Goal: Transaction & Acquisition: Book appointment/travel/reservation

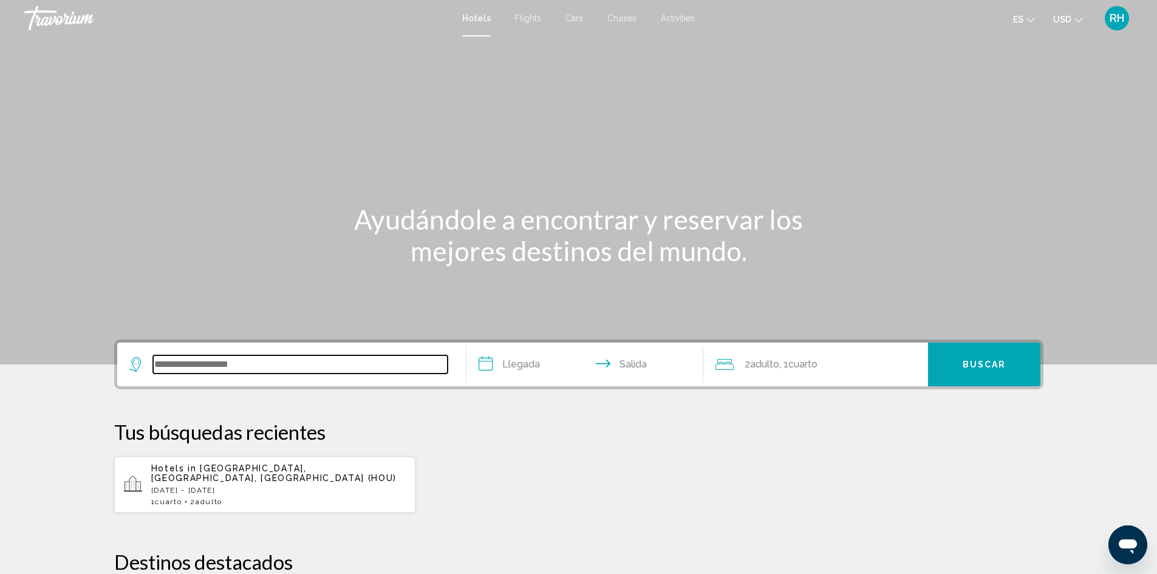
click at [299, 364] on input "Search widget" at bounding box center [300, 364] width 295 height 18
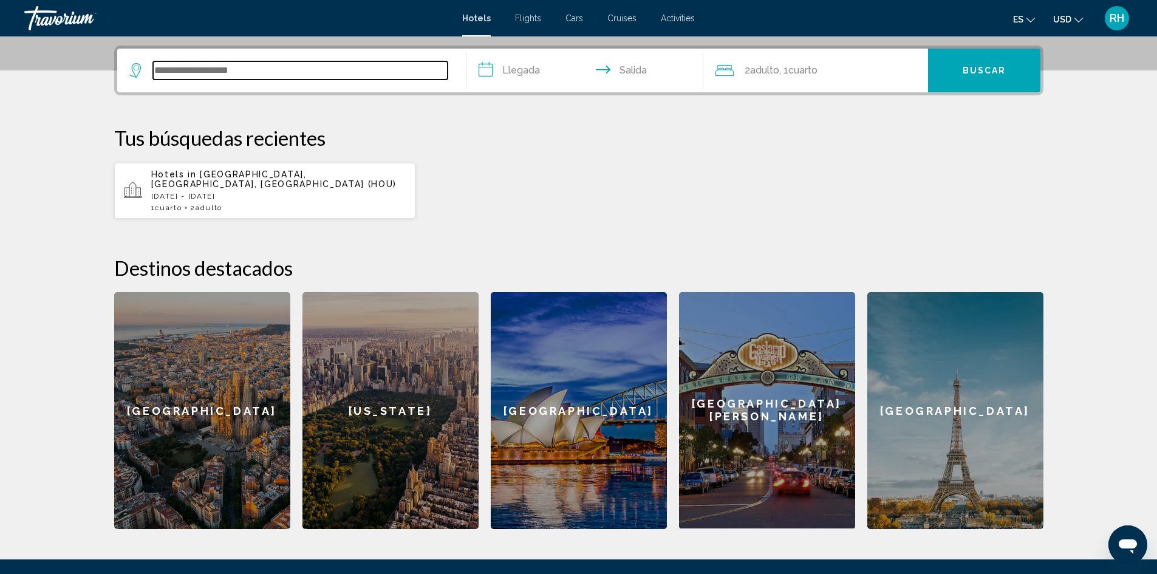
scroll to position [300, 0]
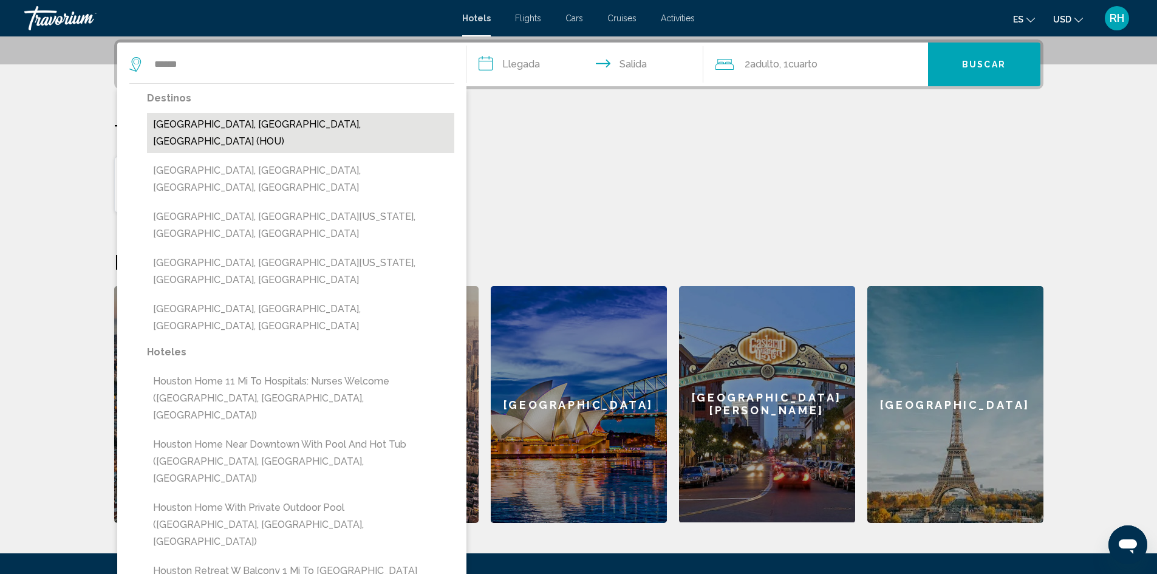
click at [226, 128] on button "[GEOGRAPHIC_DATA], [GEOGRAPHIC_DATA], [GEOGRAPHIC_DATA] (HOU)" at bounding box center [300, 133] width 307 height 40
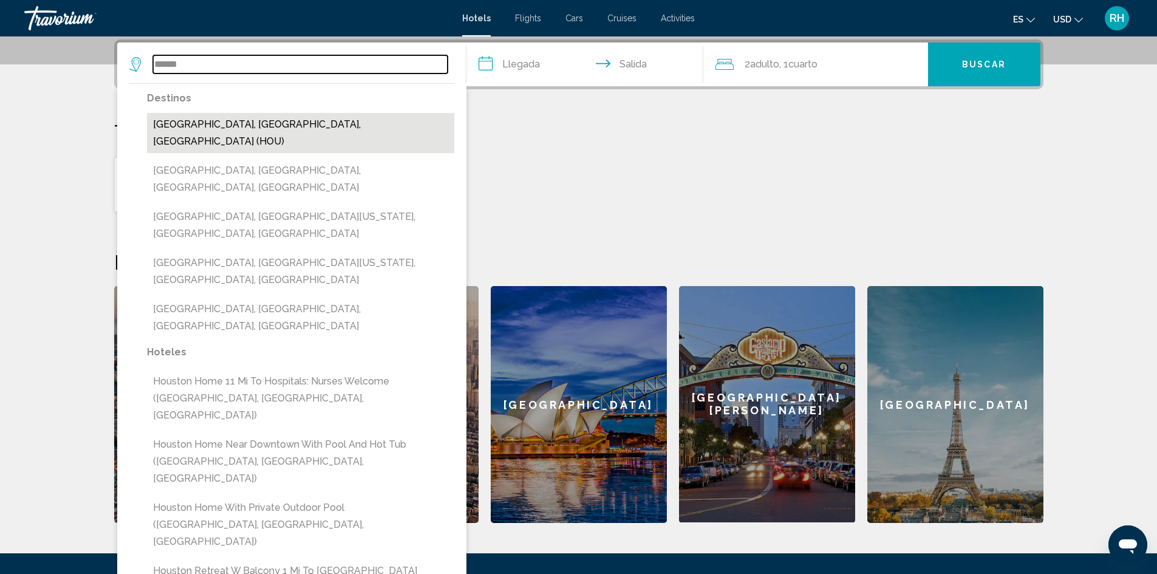
type input "**********"
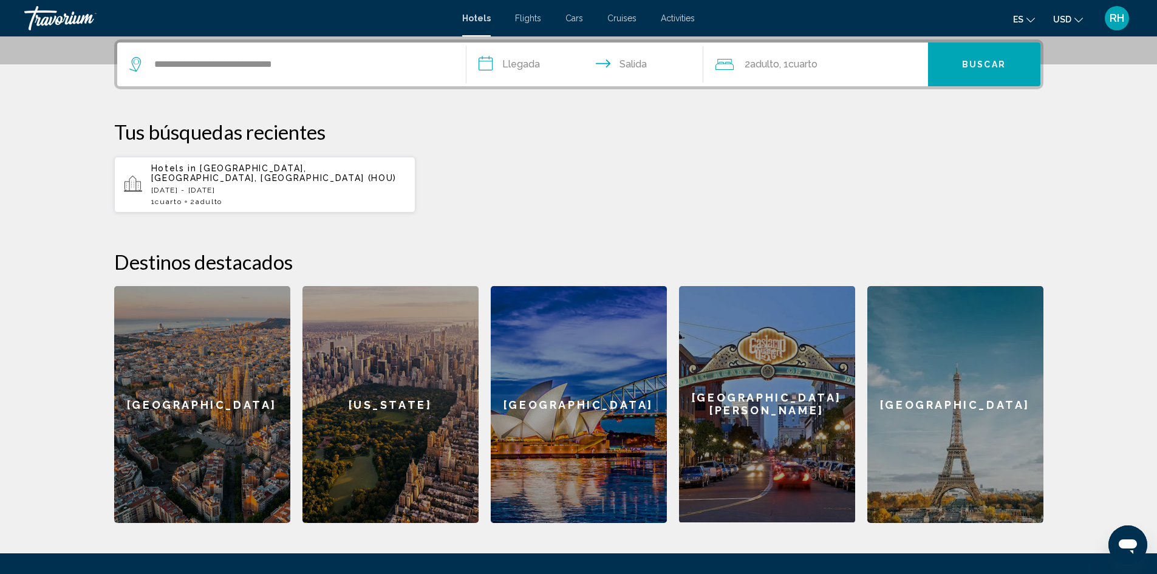
click at [546, 62] on input "**********" at bounding box center [588, 66] width 242 height 47
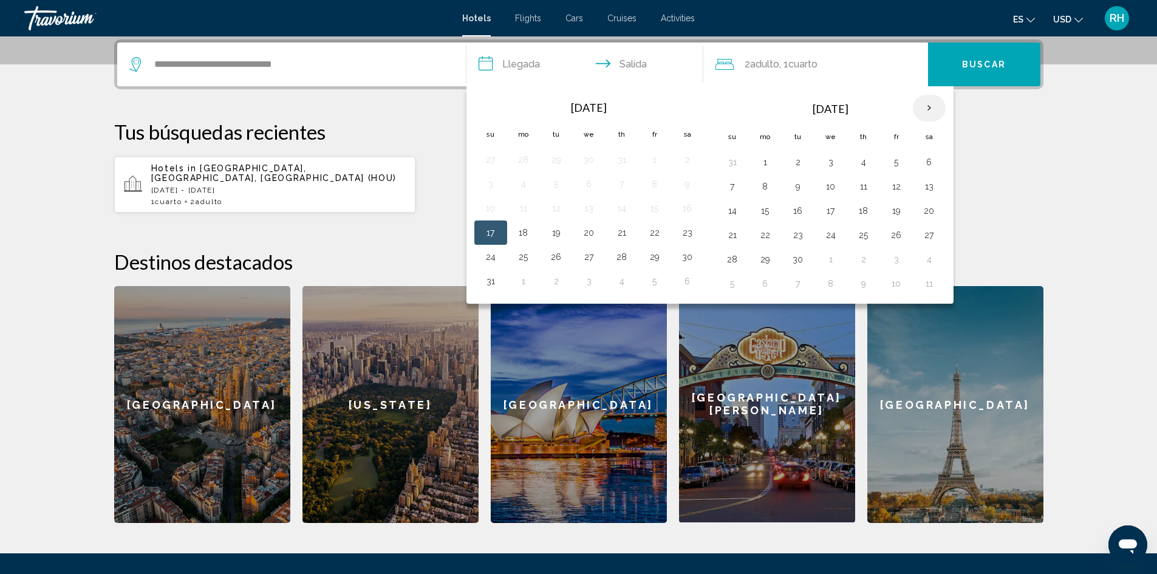
click at [928, 109] on th "Next month" at bounding box center [929, 108] width 33 height 27
click at [900, 215] on button "17" at bounding box center [896, 210] width 19 height 17
click at [769, 231] on button "20" at bounding box center [765, 235] width 19 height 17
type input "**********"
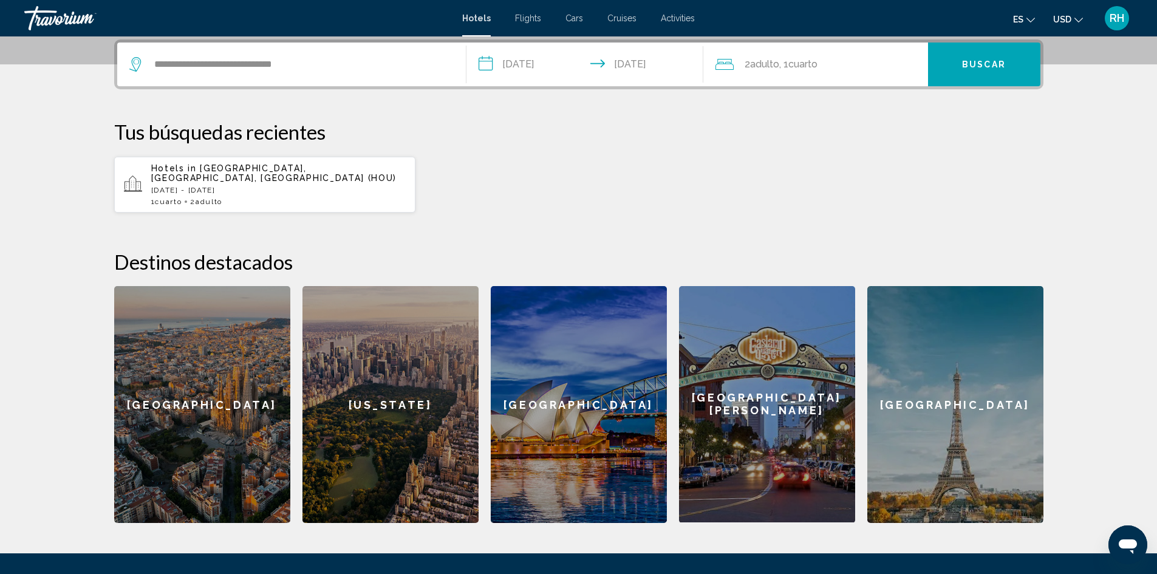
click at [775, 58] on span "2 Adulto Adulto" at bounding box center [762, 64] width 35 height 17
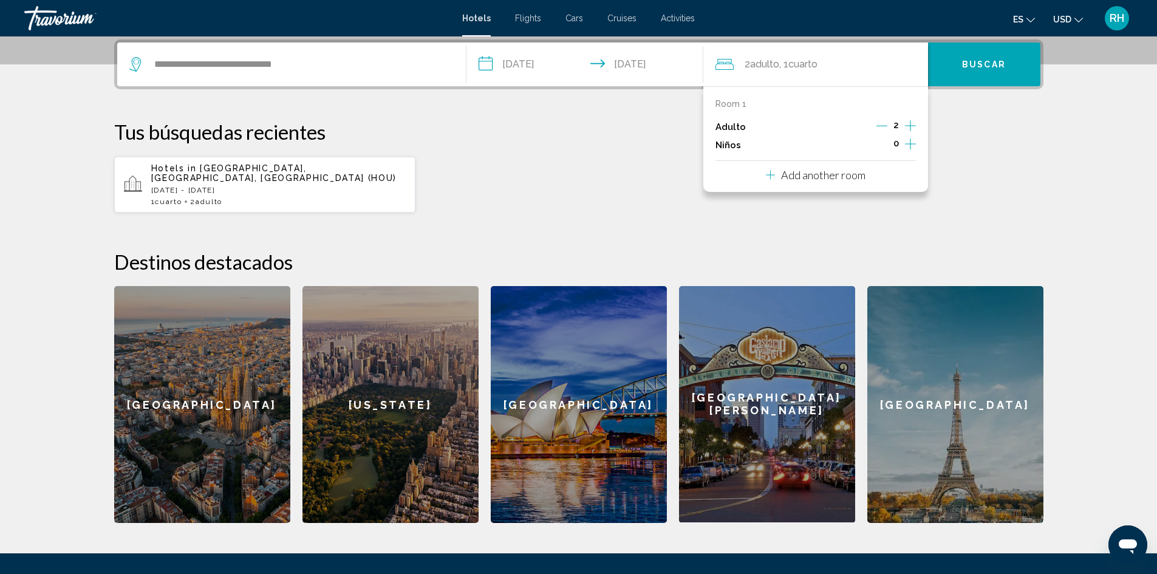
click at [912, 124] on icon "Increment adults" at bounding box center [910, 125] width 11 height 15
click at [917, 153] on div "Room 1 Adulto 3 Niños 0 Add another room" at bounding box center [815, 139] width 225 height 106
click at [915, 142] on icon "Increment children" at bounding box center [910, 144] width 11 height 15
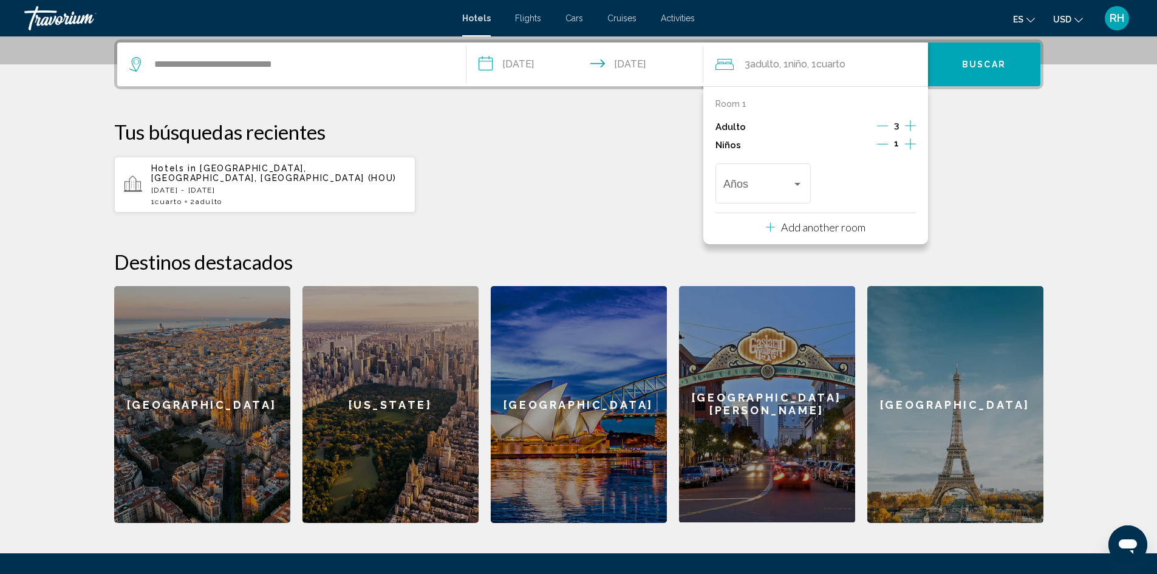
click at [886, 128] on icon "Decrement adults" at bounding box center [882, 125] width 11 height 11
click at [774, 190] on span "Travelers: 2 adults, 1 child" at bounding box center [757, 186] width 69 height 12
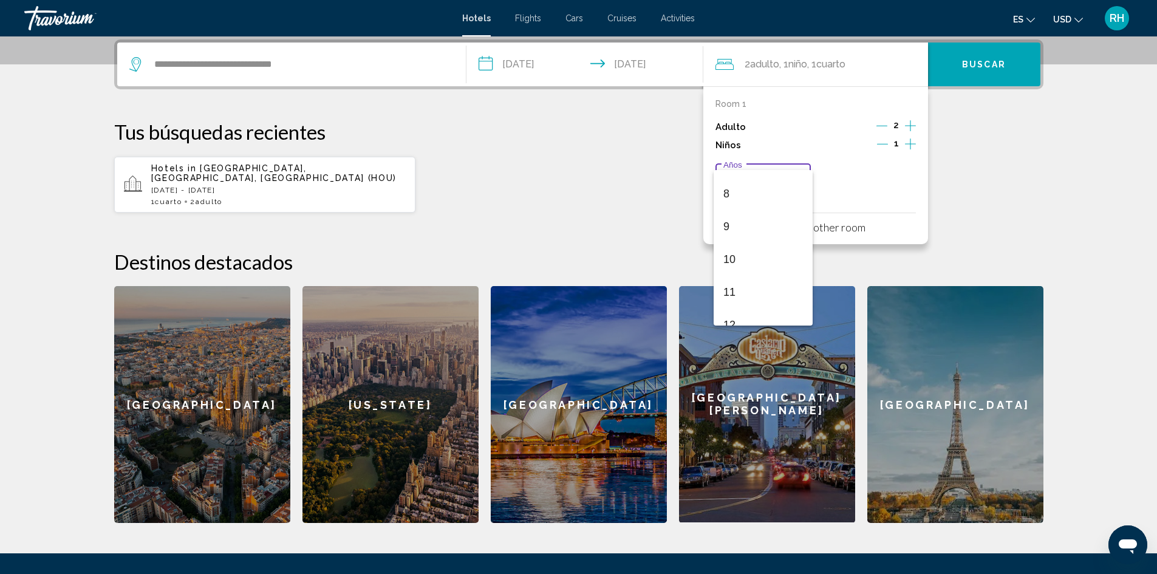
scroll to position [425, 0]
click at [760, 227] on span "14" at bounding box center [763, 220] width 80 height 33
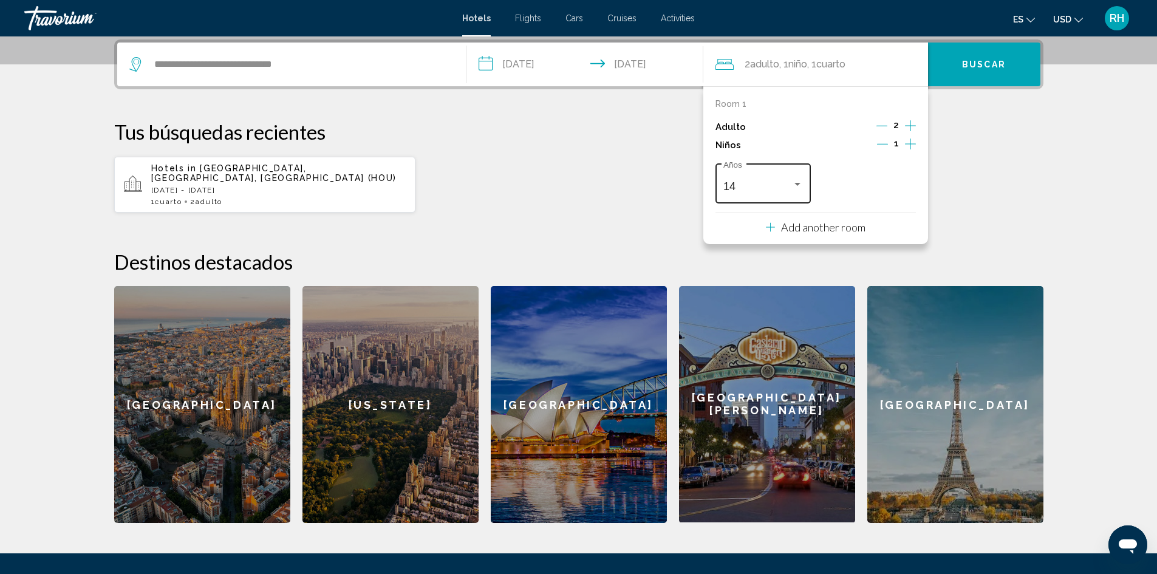
click at [751, 177] on div "14 Años" at bounding box center [763, 181] width 80 height 43
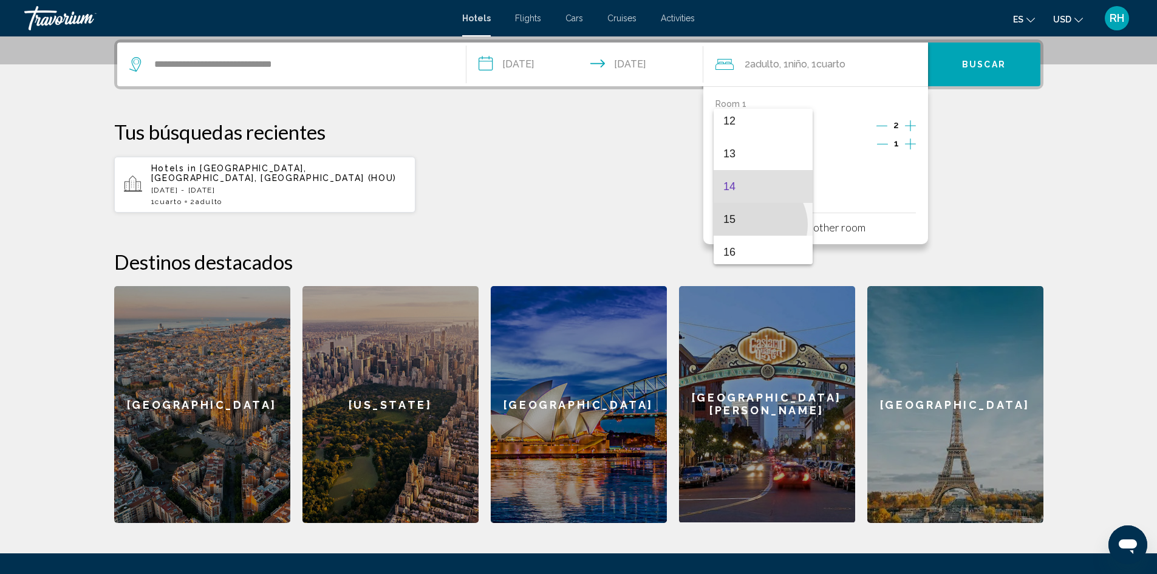
click at [754, 225] on span "15" at bounding box center [763, 219] width 80 height 33
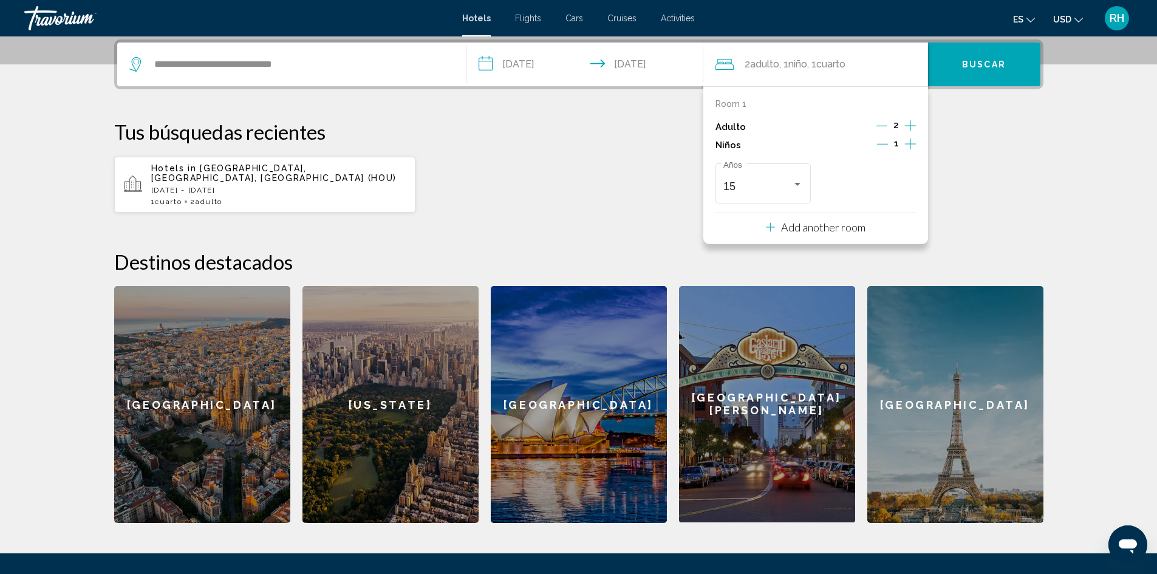
click at [1006, 111] on div "**********" at bounding box center [579, 281] width 978 height 484
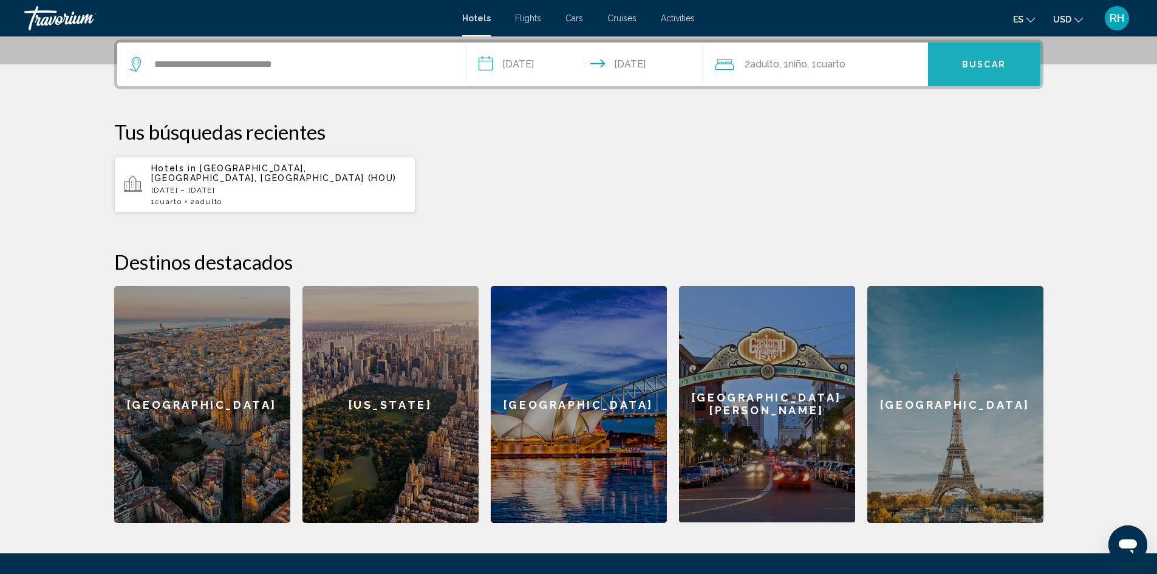
click at [999, 60] on span "Buscar" at bounding box center [984, 65] width 44 height 10
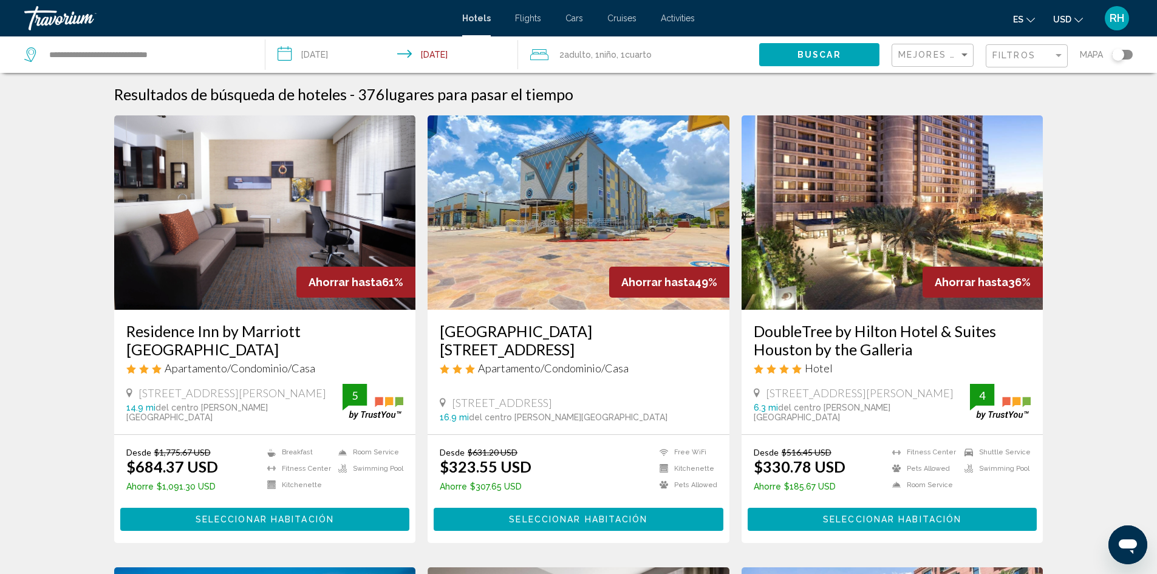
click at [1132, 49] on button "Toggle map" at bounding box center [1118, 54] width 30 height 11
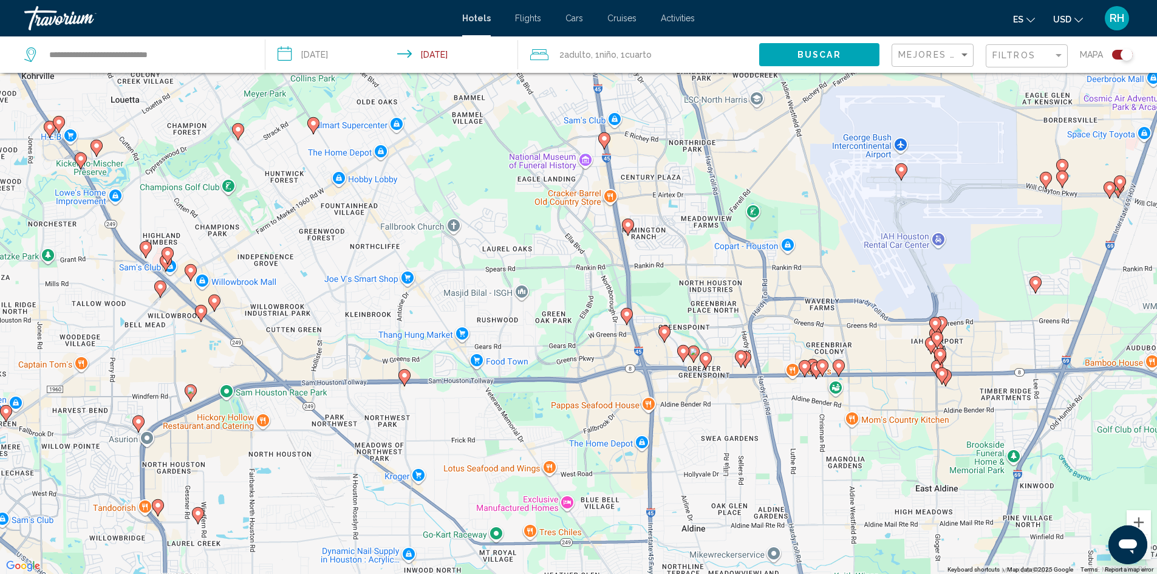
click at [600, 144] on gmp-advanced-marker "Main content" at bounding box center [604, 141] width 12 height 18
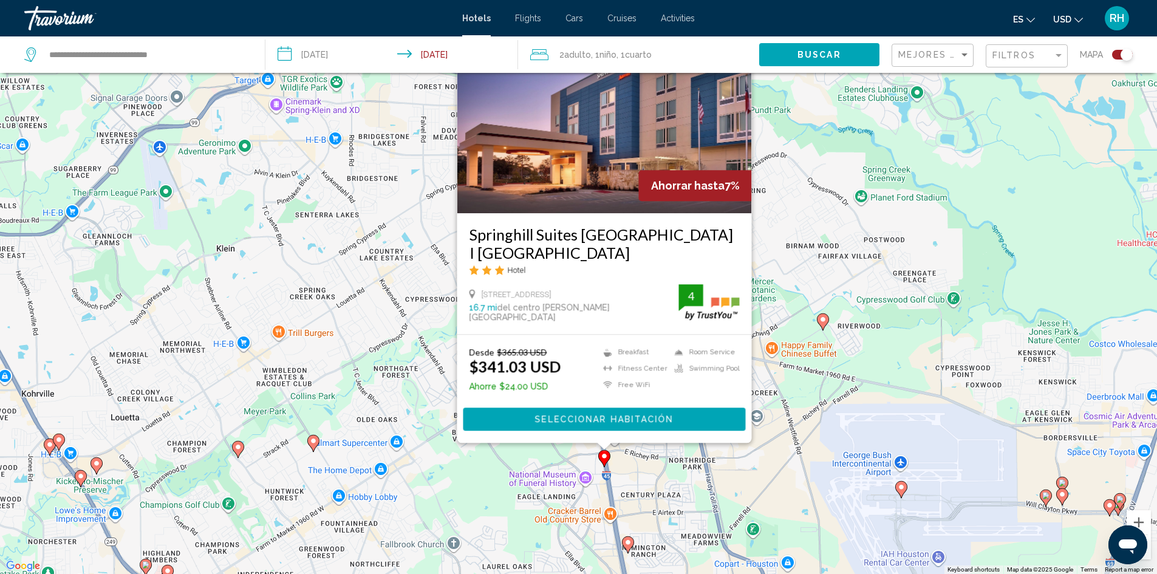
click at [237, 447] on image "Main content" at bounding box center [237, 446] width 7 height 7
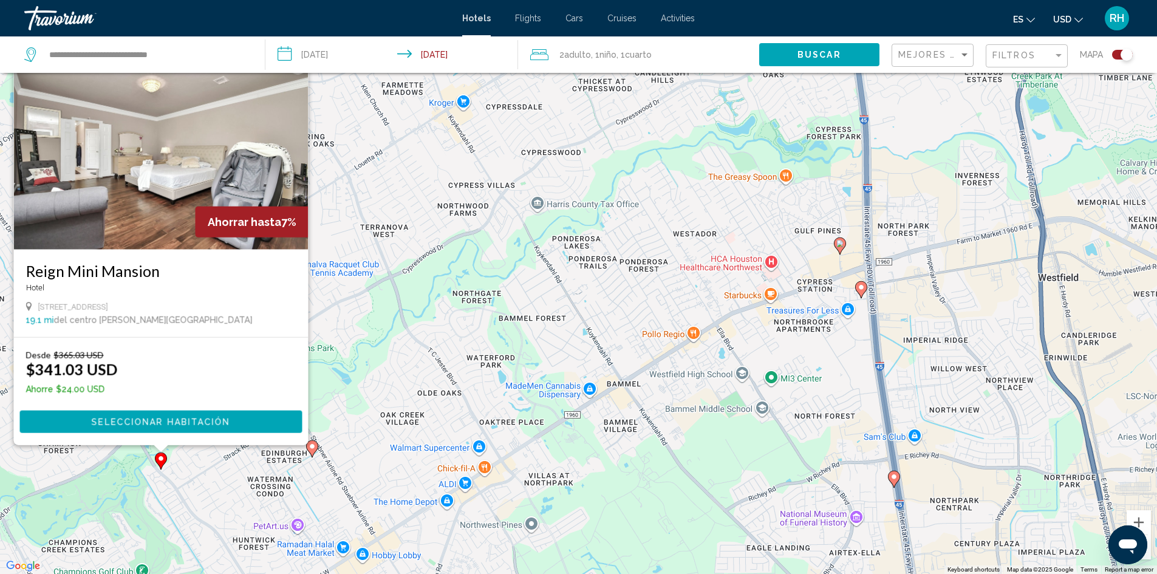
click at [315, 446] on image "Main content" at bounding box center [312, 446] width 7 height 7
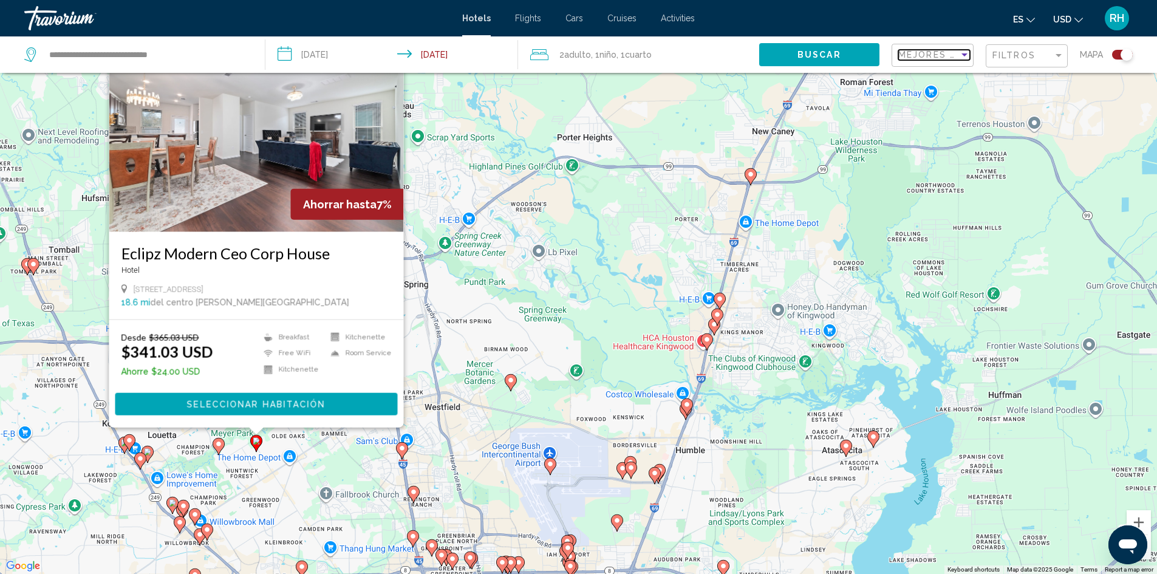
click at [959, 55] on div "Sort by" at bounding box center [964, 55] width 11 height 10
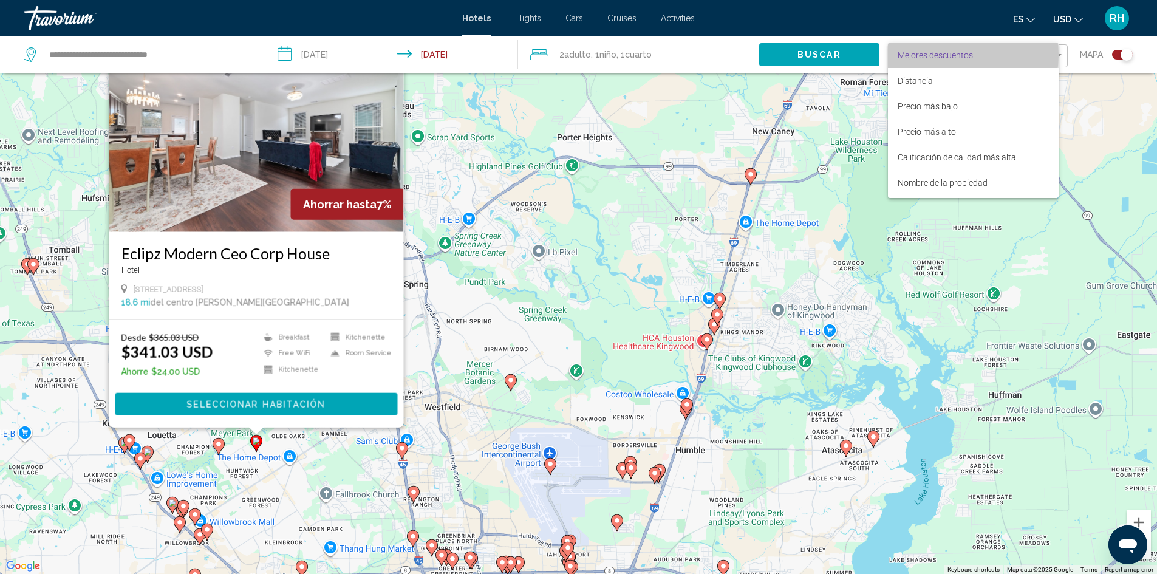
click at [959, 55] on span "Mejores descuentos" at bounding box center [935, 55] width 75 height 10
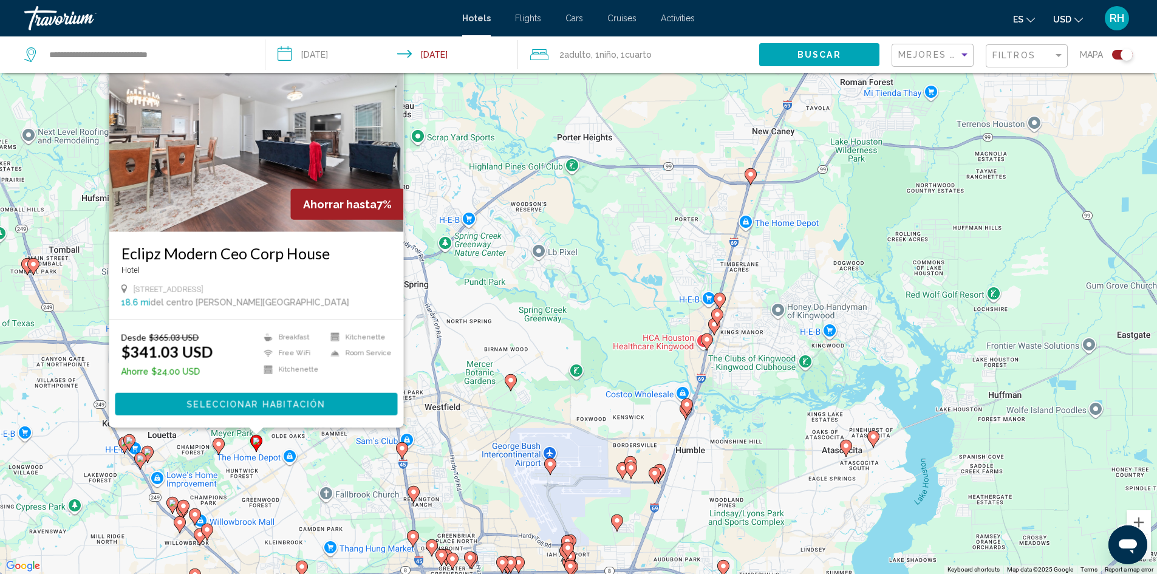
click at [1018, 50] on div "Filtros" at bounding box center [1029, 56] width 72 height 22
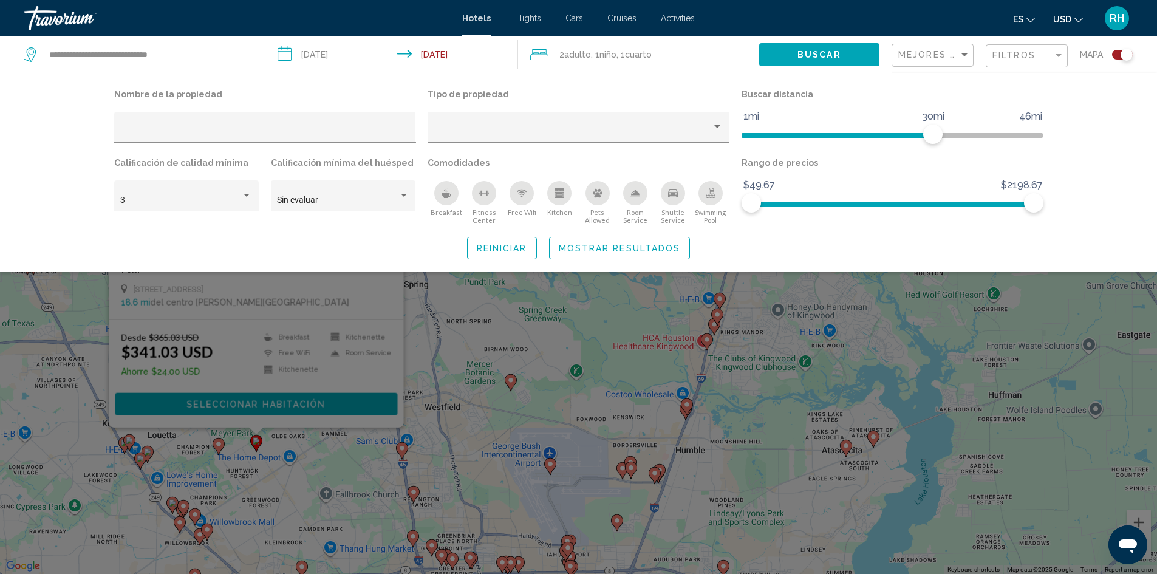
click at [674, 111] on div "Tipo de propiedad" at bounding box center [579, 120] width 314 height 69
click at [679, 122] on div "Hotel Filters" at bounding box center [578, 130] width 289 height 25
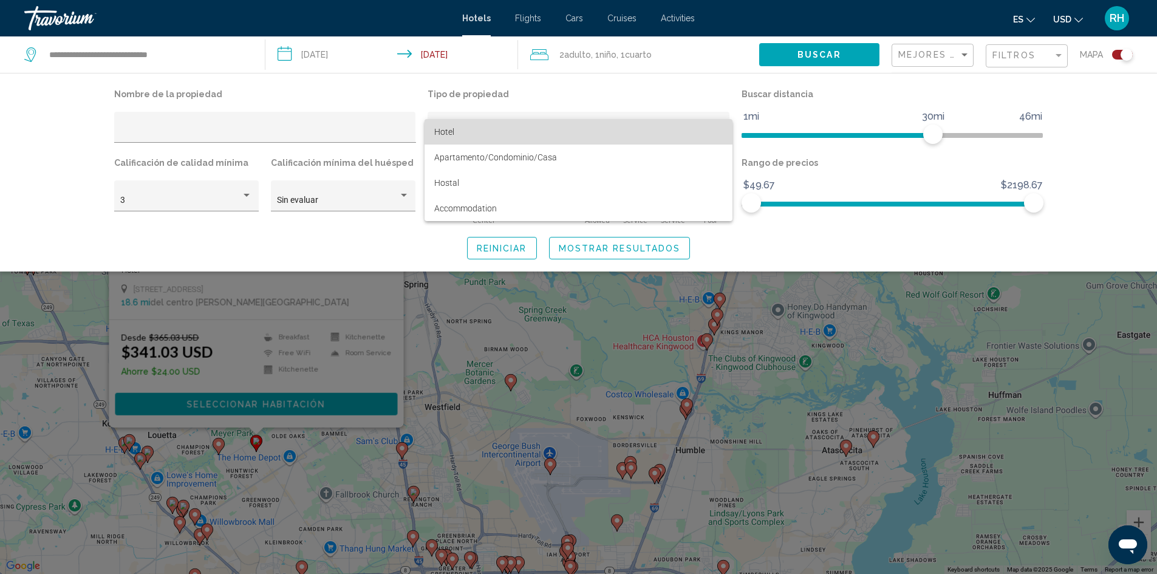
click at [677, 134] on span "Hotel" at bounding box center [578, 132] width 289 height 26
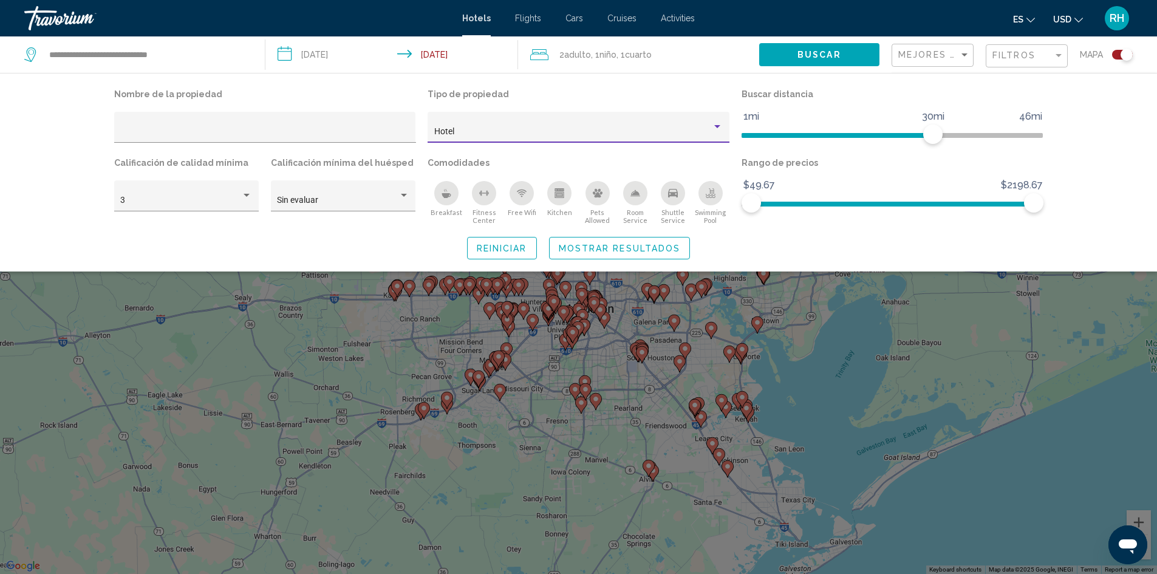
click at [618, 247] on span "Mostrar resultados" at bounding box center [620, 249] width 122 height 10
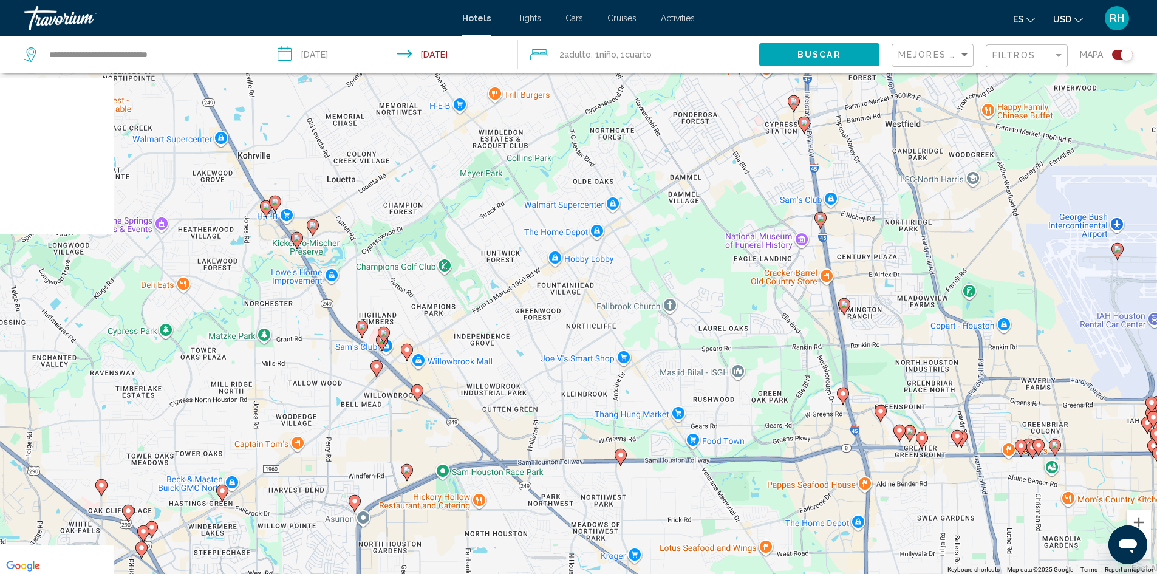
drag, startPoint x: 239, startPoint y: 308, endPoint x: 484, endPoint y: 181, distance: 276.3
click at [484, 181] on div "To activate drag with keyboard, press Alt + Enter. Once in keyboard drag state,…" at bounding box center [578, 287] width 1157 height 574
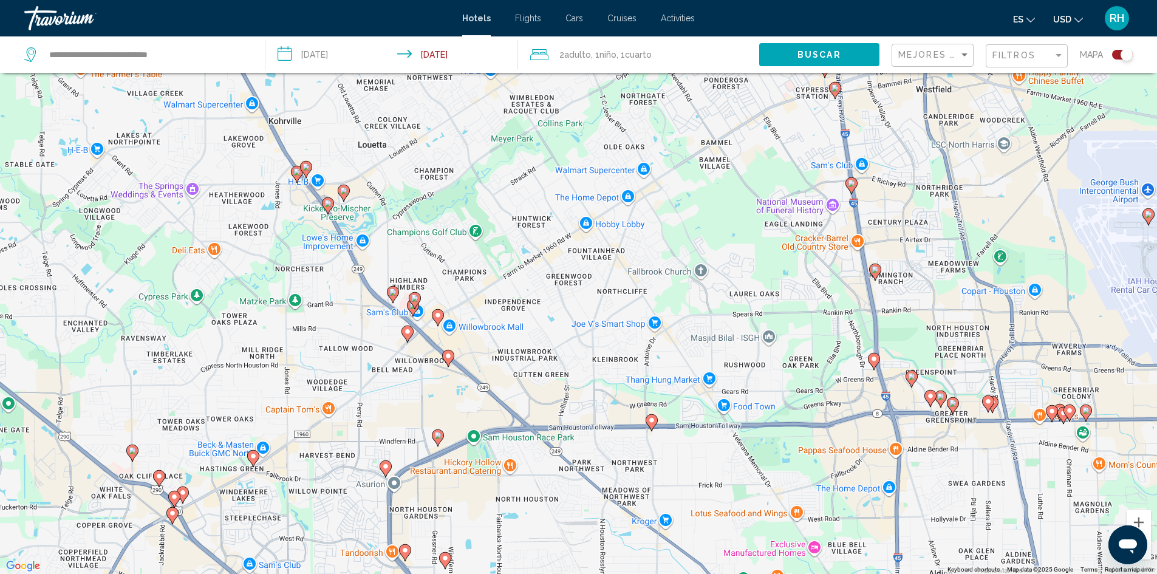
click at [437, 314] on image "Main content" at bounding box center [437, 315] width 7 height 7
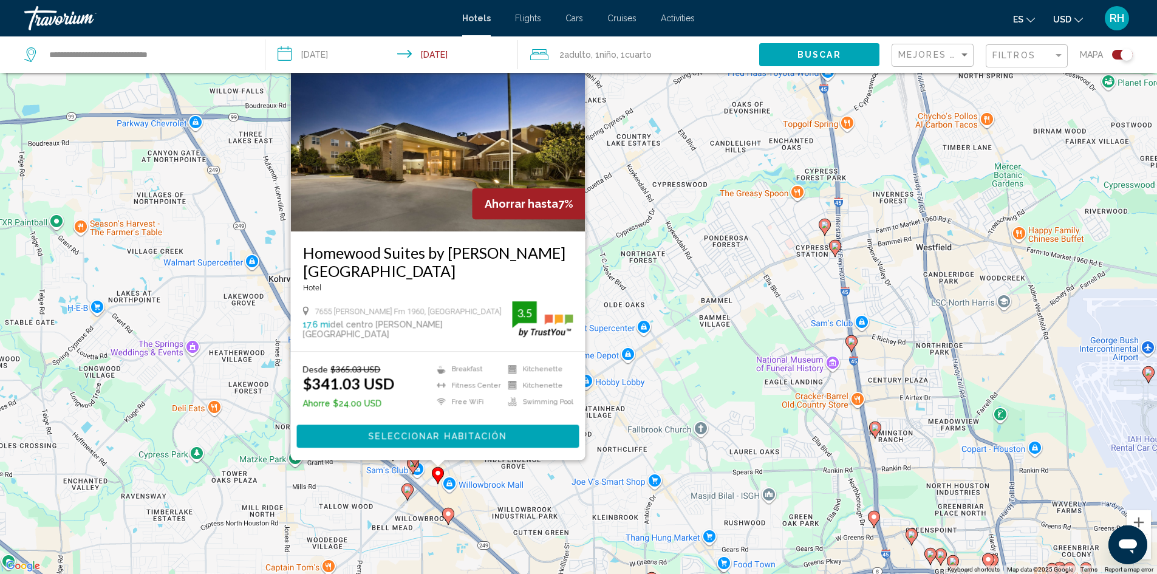
click at [416, 467] on gmp-advanced-marker "Main content" at bounding box center [415, 459] width 12 height 18
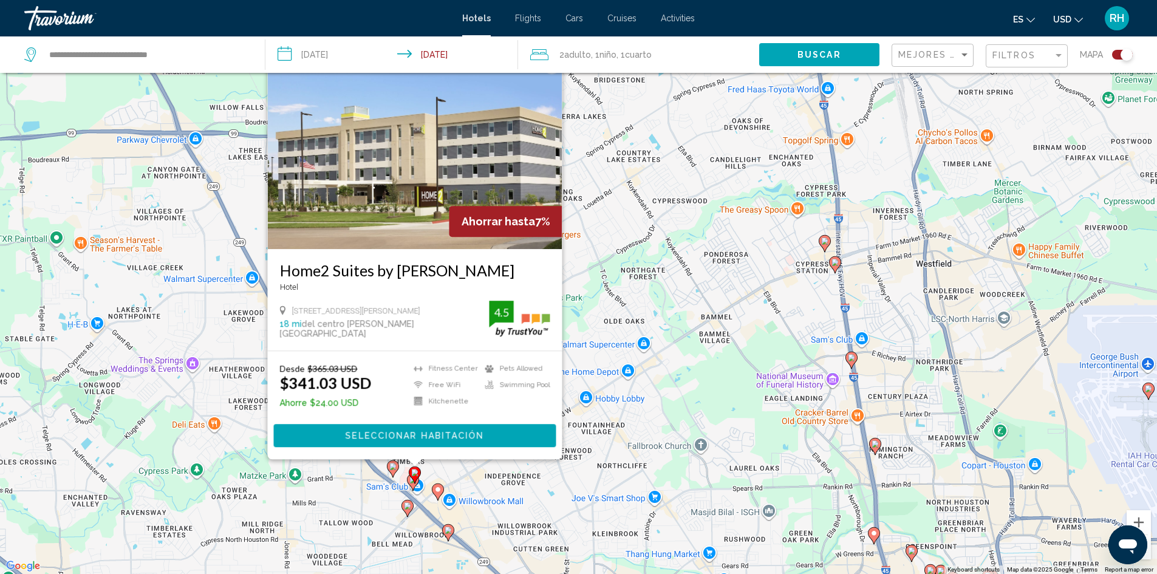
click at [421, 190] on img "Main content" at bounding box center [414, 152] width 295 height 194
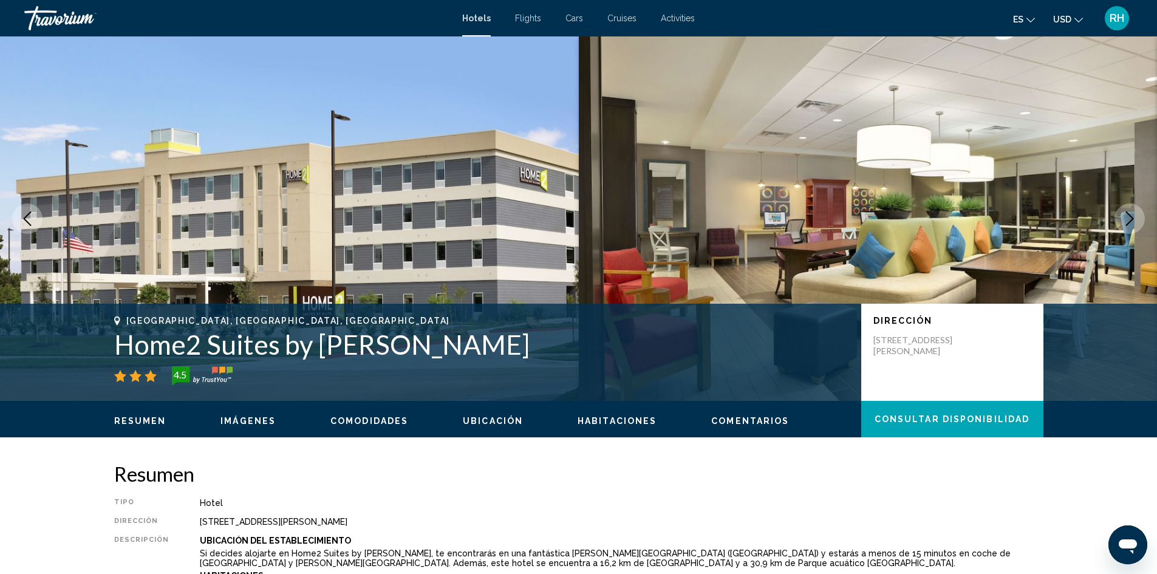
click at [1127, 224] on icon "Next image" at bounding box center [1130, 218] width 8 height 15
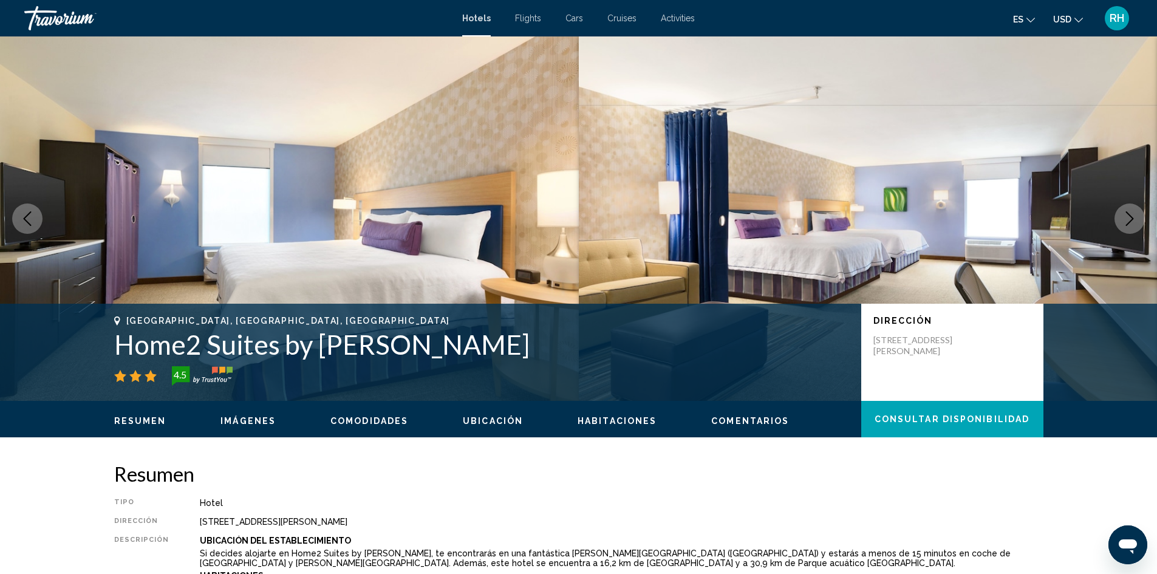
click at [1127, 224] on icon "Next image" at bounding box center [1130, 218] width 8 height 15
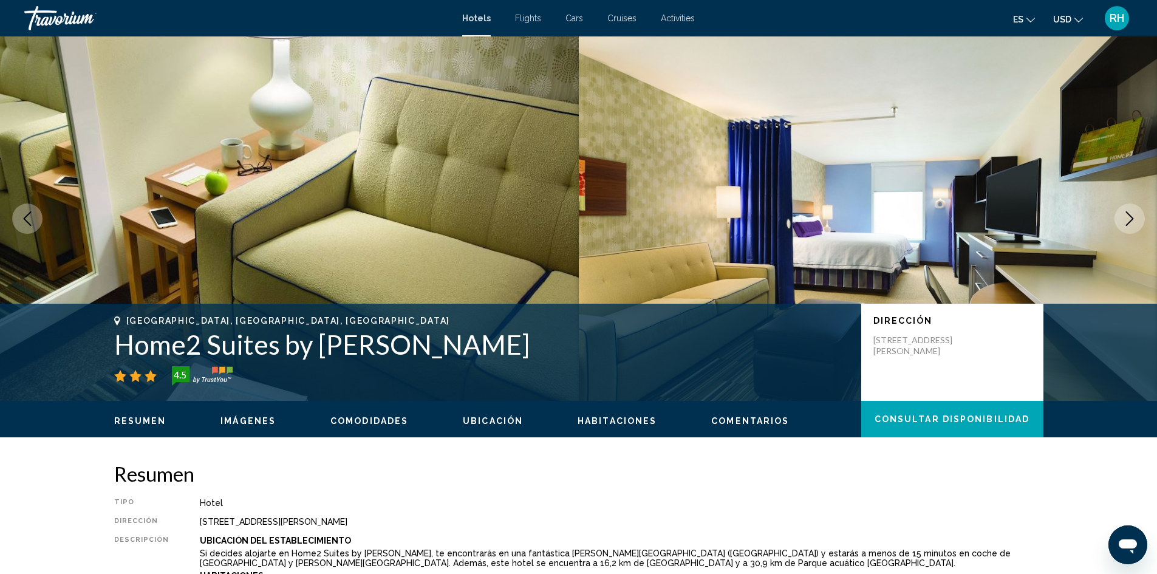
click at [1127, 224] on icon "Next image" at bounding box center [1130, 218] width 8 height 15
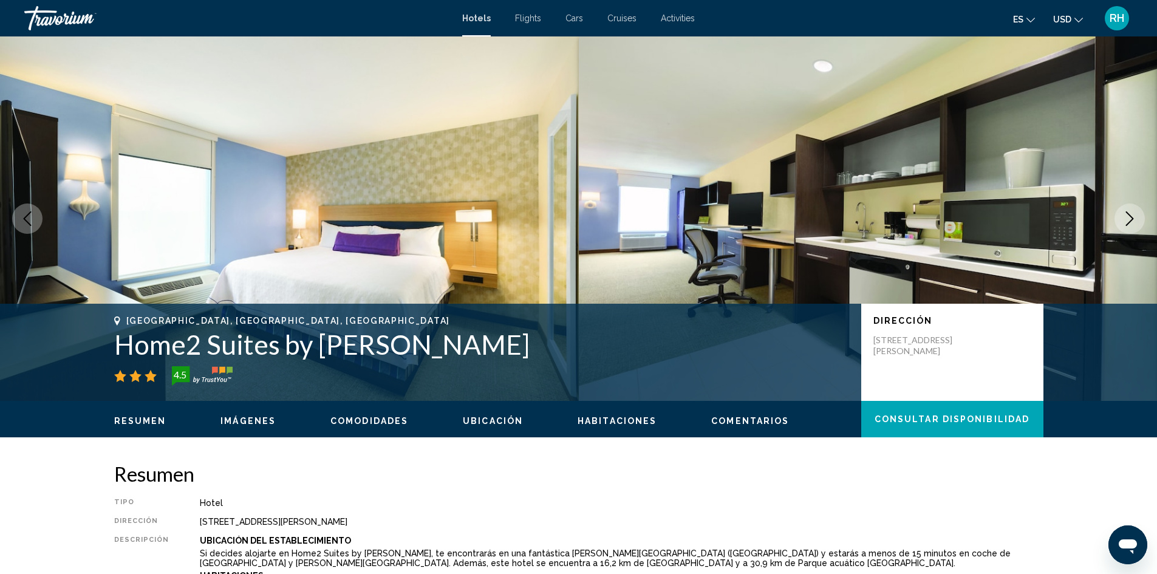
click at [1127, 224] on icon "Next image" at bounding box center [1130, 218] width 8 height 15
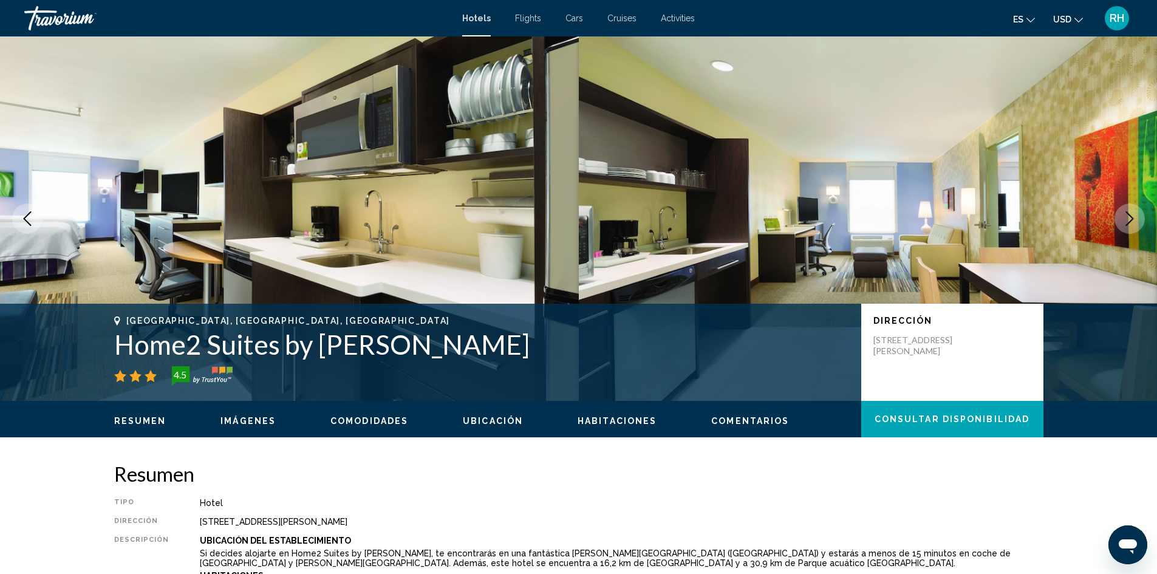
click at [1127, 224] on icon "Next image" at bounding box center [1130, 218] width 8 height 15
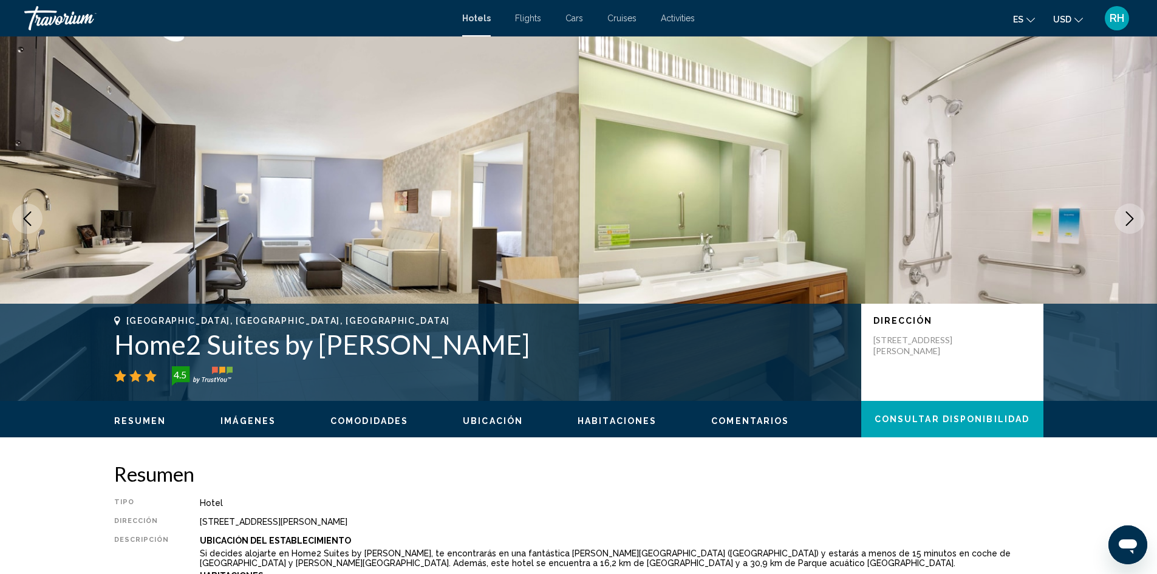
click at [1127, 224] on icon "Next image" at bounding box center [1130, 218] width 8 height 15
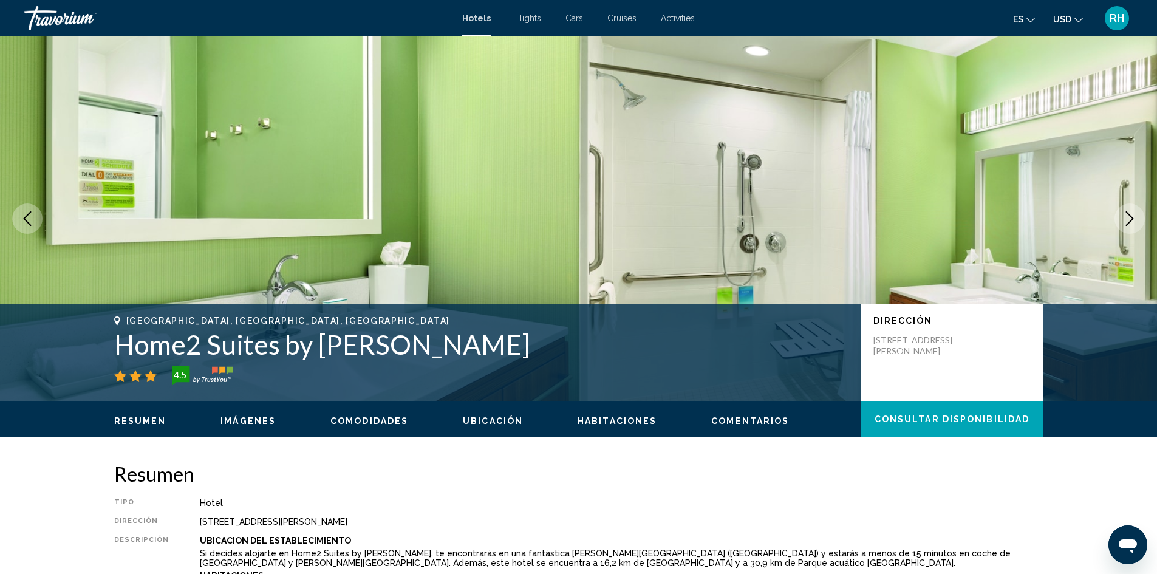
click at [491, 18] on li "Hotels" at bounding box center [482, 18] width 41 height 10
click at [478, 18] on span "Hotels" at bounding box center [476, 18] width 29 height 10
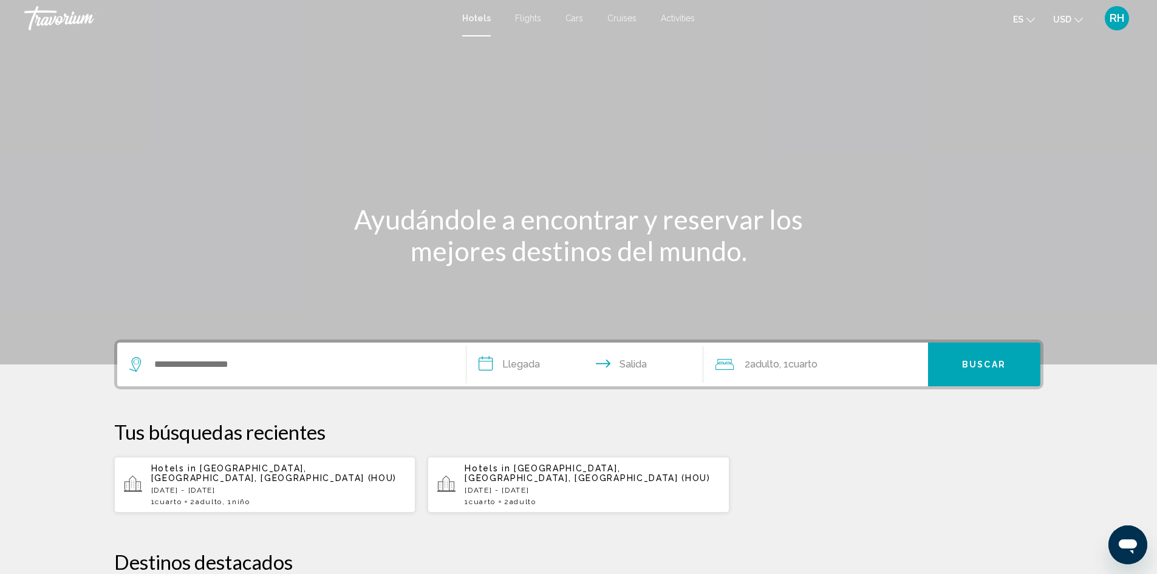
click at [319, 471] on span "[GEOGRAPHIC_DATA], [GEOGRAPHIC_DATA], [GEOGRAPHIC_DATA] (HOU)" at bounding box center [274, 472] width 246 height 19
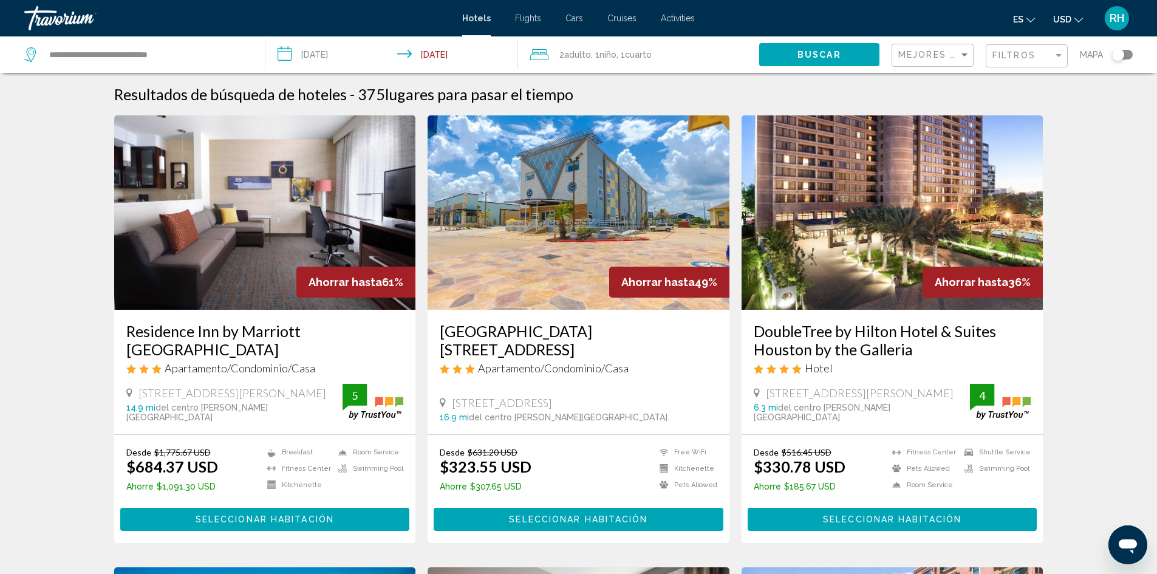
drag, startPoint x: 360, startPoint y: 241, endPoint x: 1137, endPoint y: 410, distance: 795.1
click at [1124, 45] on div "Mapa" at bounding box center [1106, 54] width 53 height 36
click at [1124, 69] on div "Mapa" at bounding box center [1106, 54] width 53 height 36
click at [1124, 58] on div "Toggle map" at bounding box center [1122, 55] width 21 height 10
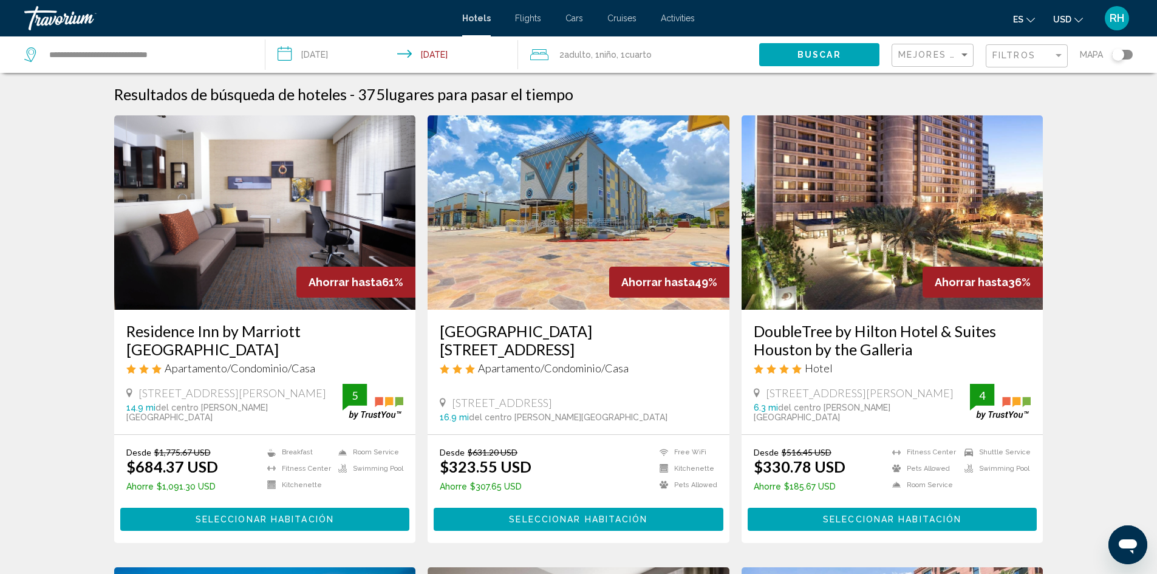
scroll to position [73, 0]
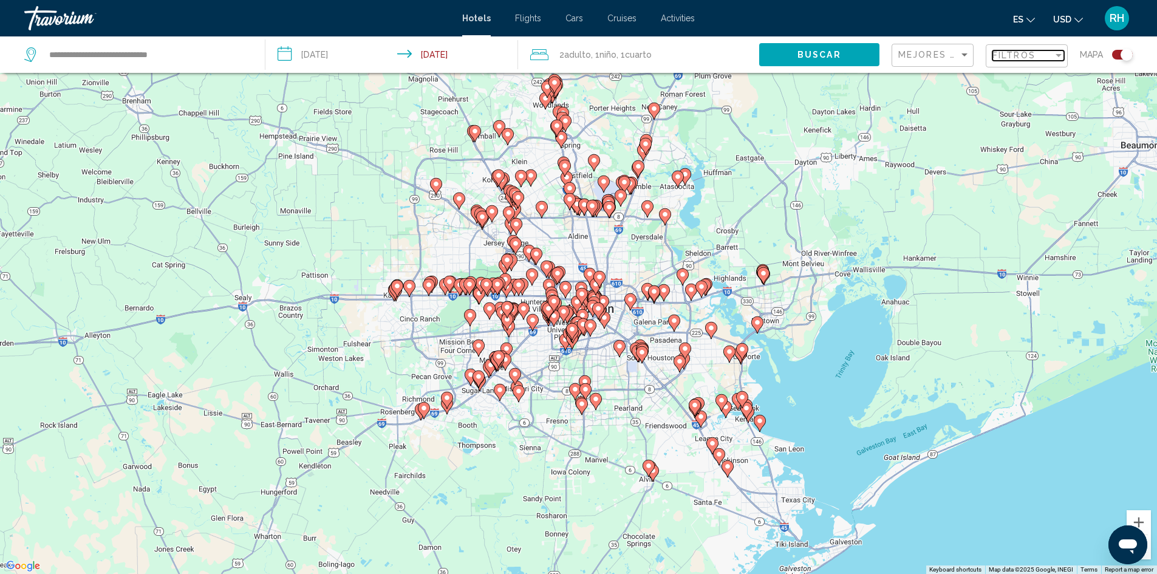
click at [1009, 58] on span "Filtros" at bounding box center [1014, 55] width 43 height 10
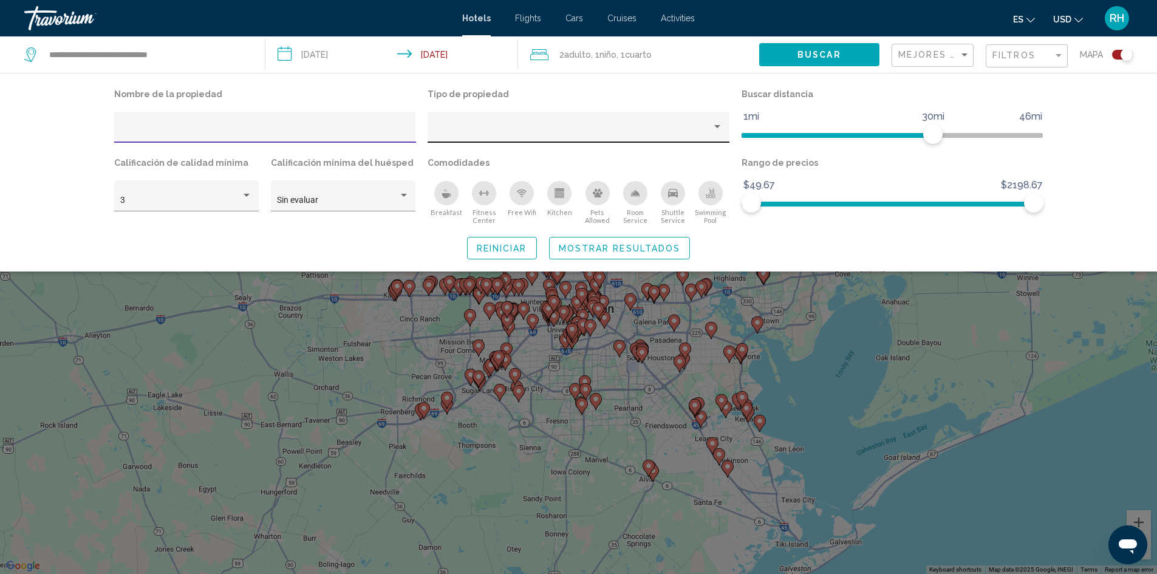
click at [458, 115] on div "Hotel Filters" at bounding box center [579, 127] width 302 height 31
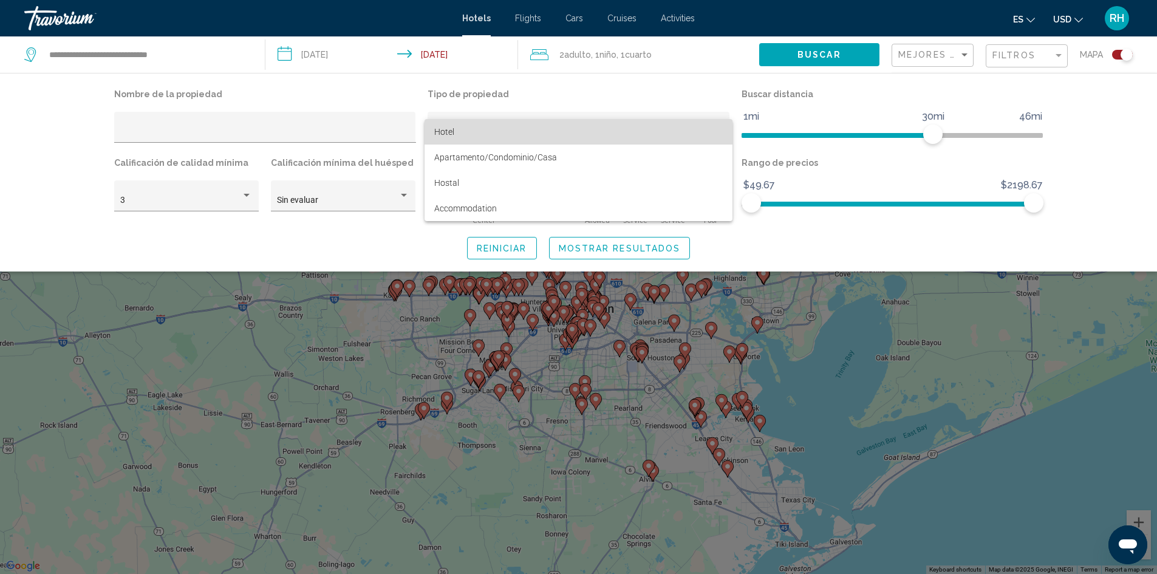
click at [470, 122] on span "Hotel" at bounding box center [578, 132] width 289 height 26
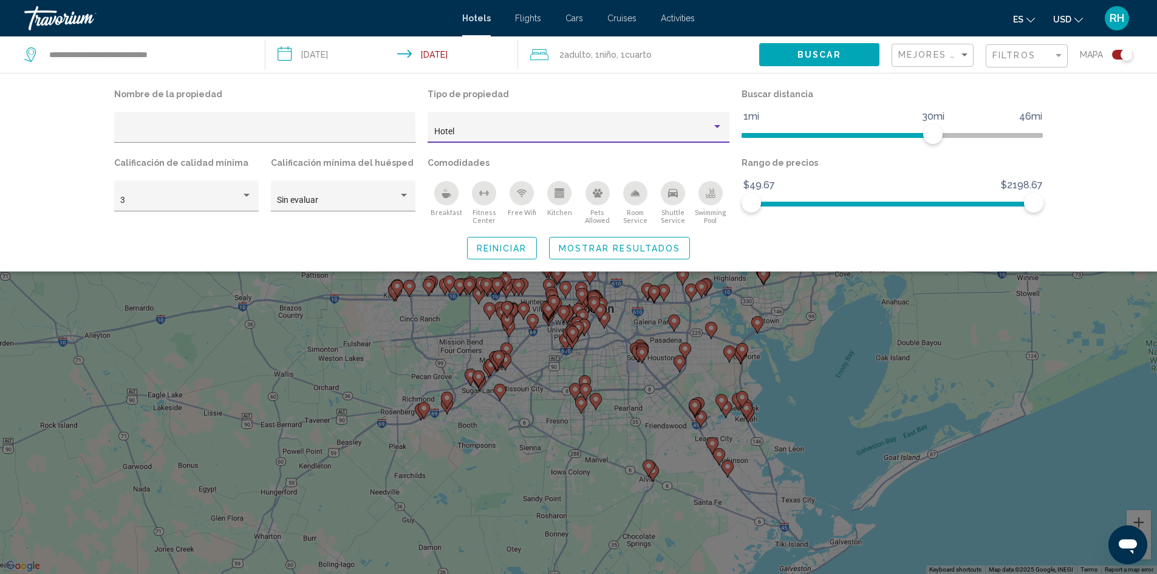
click at [651, 247] on span "Mostrar resultados" at bounding box center [620, 249] width 122 height 10
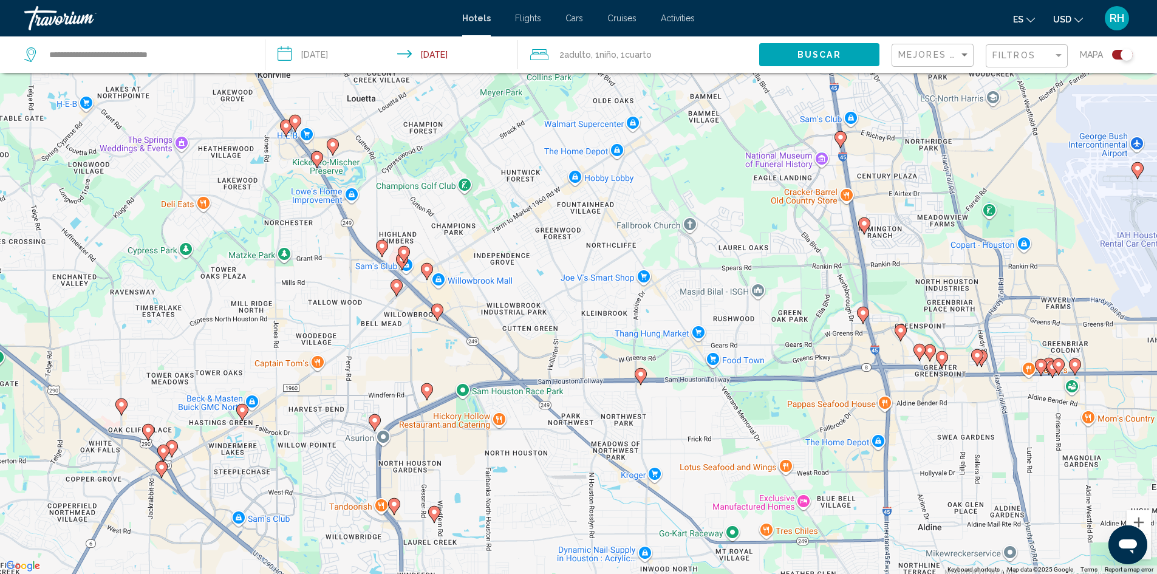
drag, startPoint x: 307, startPoint y: 163, endPoint x: 383, endPoint y: 160, distance: 76.6
click at [383, 160] on div "To activate drag with keyboard, press Alt + Enter. Once in keyboard drag state,…" at bounding box center [578, 287] width 1157 height 574
click at [299, 128] on gmp-advanced-marker "Main content" at bounding box center [296, 123] width 12 height 18
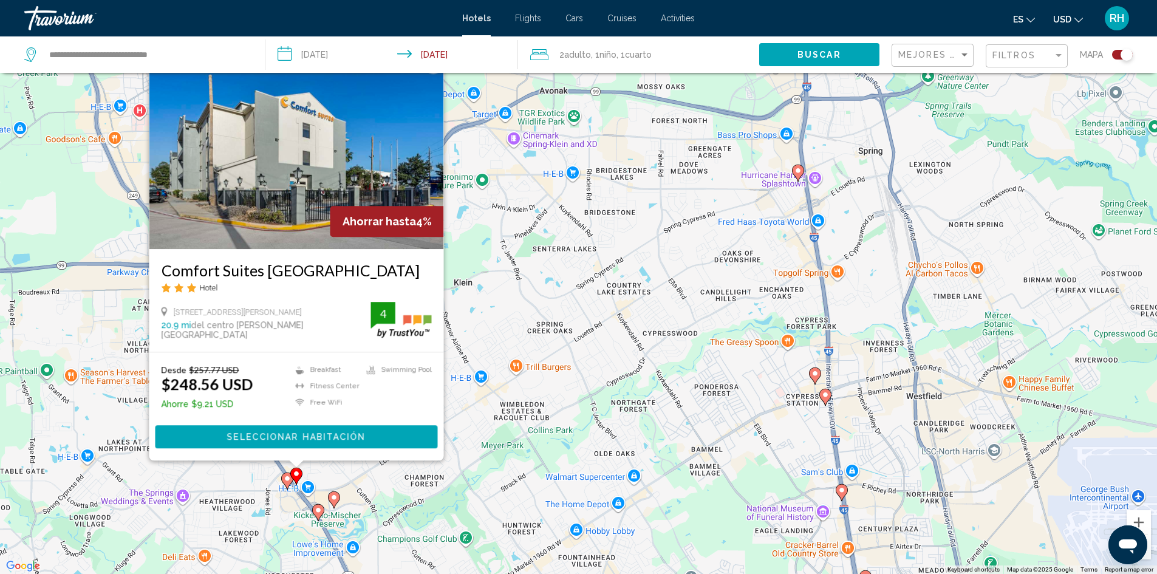
click at [283, 488] on gmp-advanced-marker "Main content" at bounding box center [287, 481] width 12 height 18
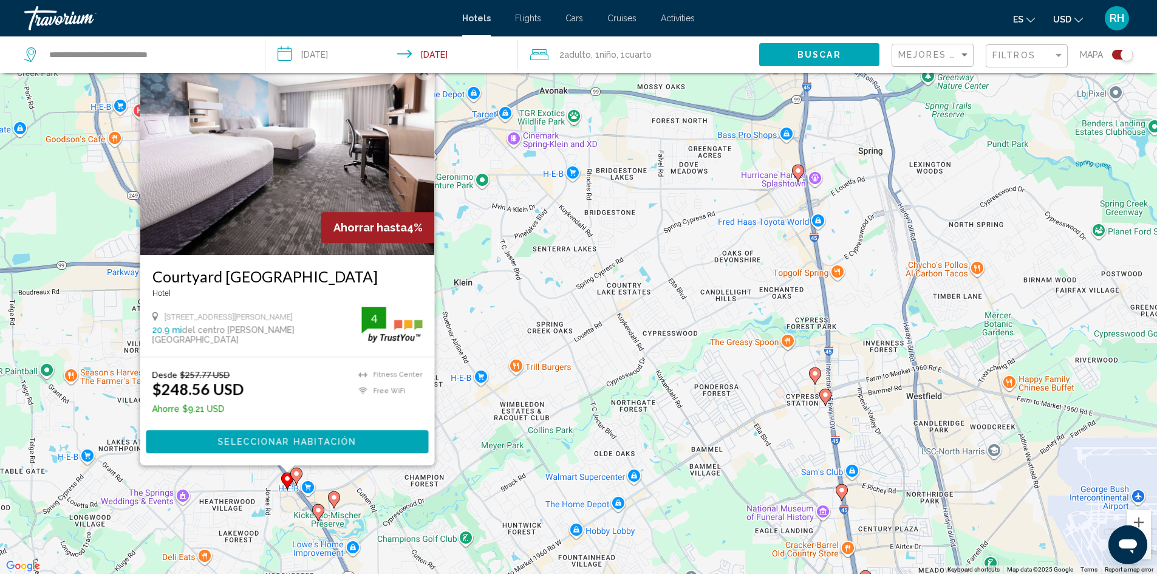
click at [319, 515] on icon "Main content" at bounding box center [317, 512] width 11 height 16
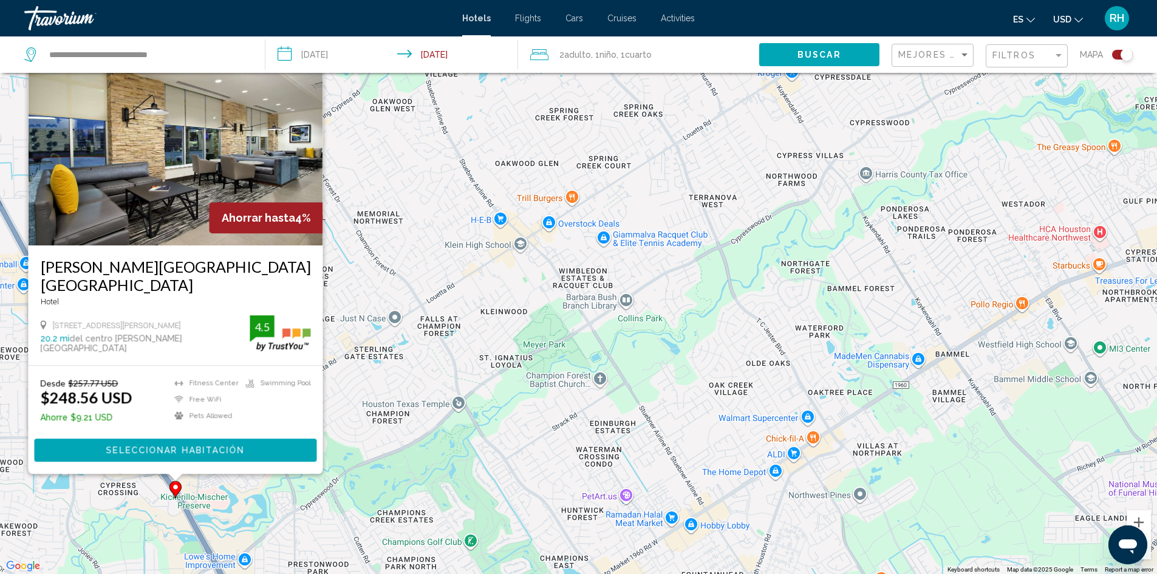
click at [421, 402] on div "To activate drag with keyboard, press Alt + Enter. Once in keyboard drag state,…" at bounding box center [578, 287] width 1157 height 574
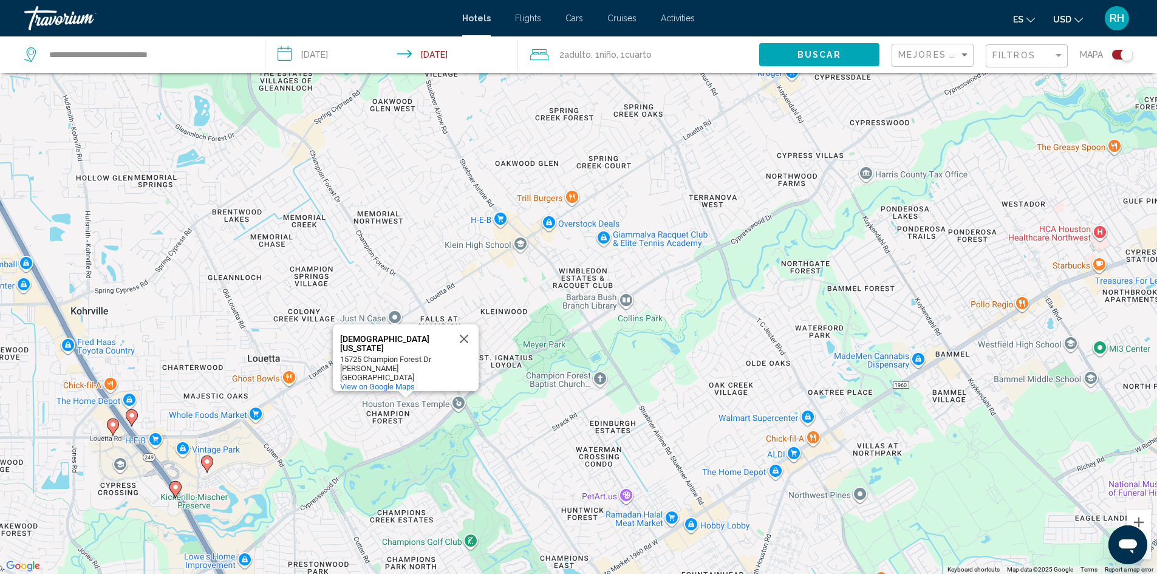
click at [112, 423] on image "Main content" at bounding box center [112, 424] width 7 height 7
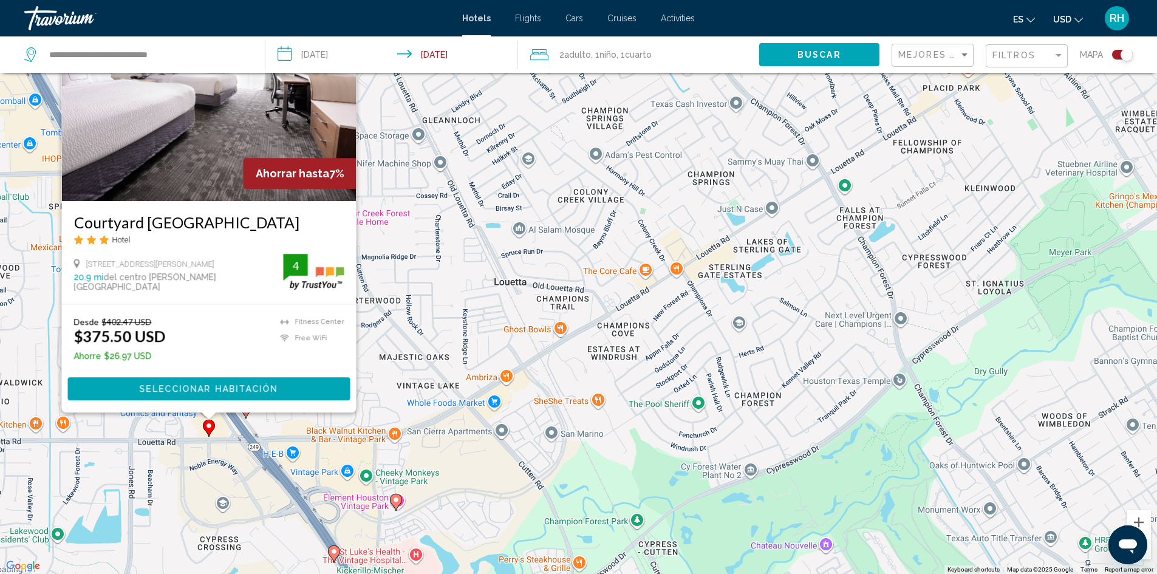
click at [335, 555] on image "Main content" at bounding box center [333, 551] width 7 height 7
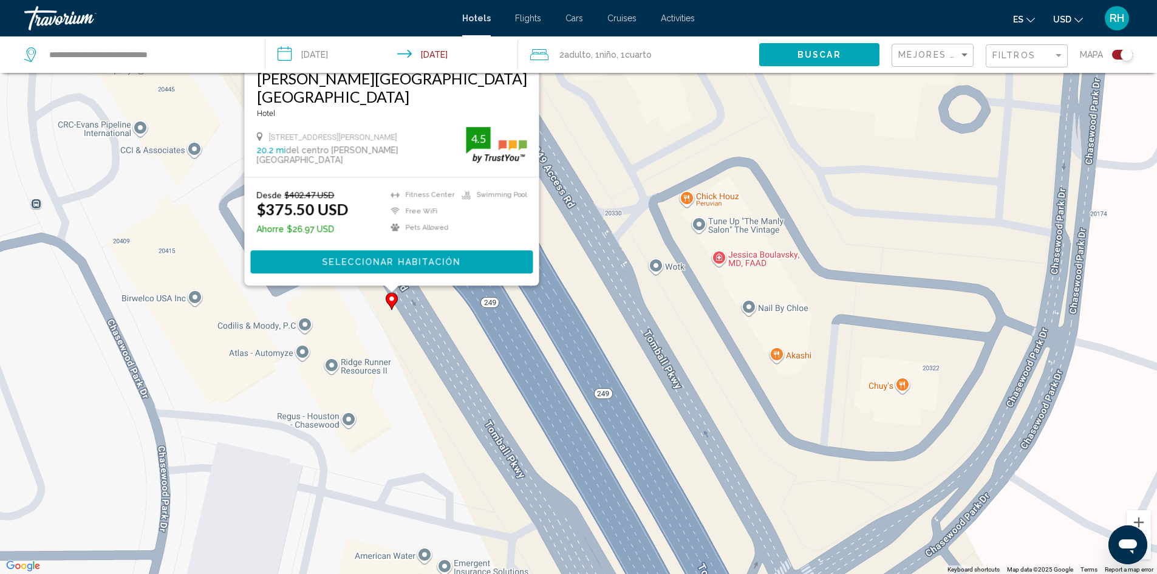
drag, startPoint x: 361, startPoint y: 474, endPoint x: 358, endPoint y: 330, distance: 144.0
click at [358, 330] on div "To activate drag with keyboard, press Alt + Enter. Once in keyboard drag state,…" at bounding box center [578, 287] width 1157 height 574
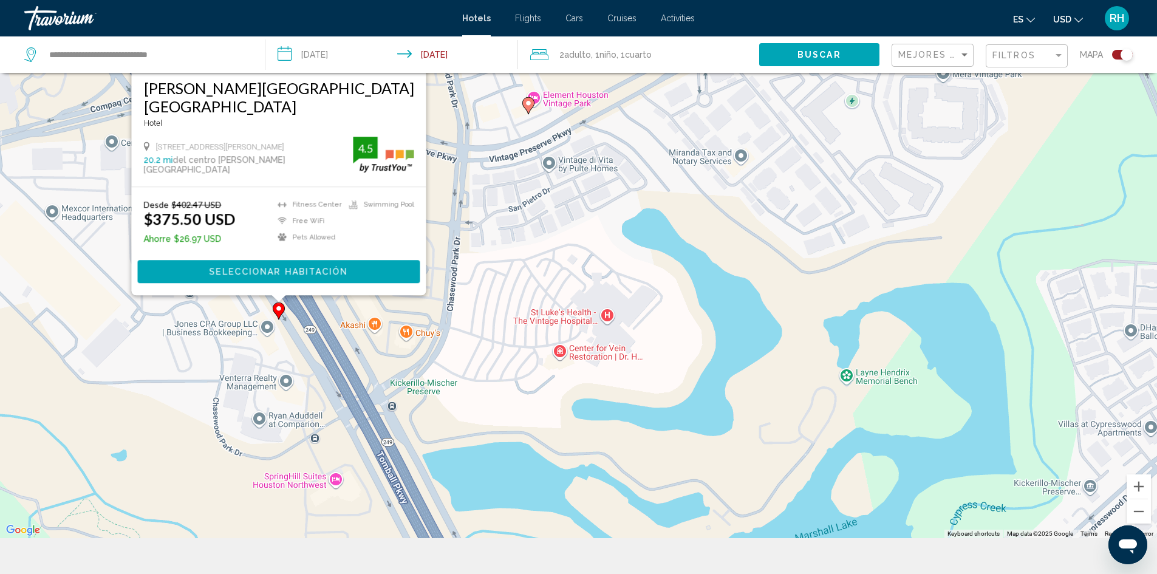
scroll to position [146, 0]
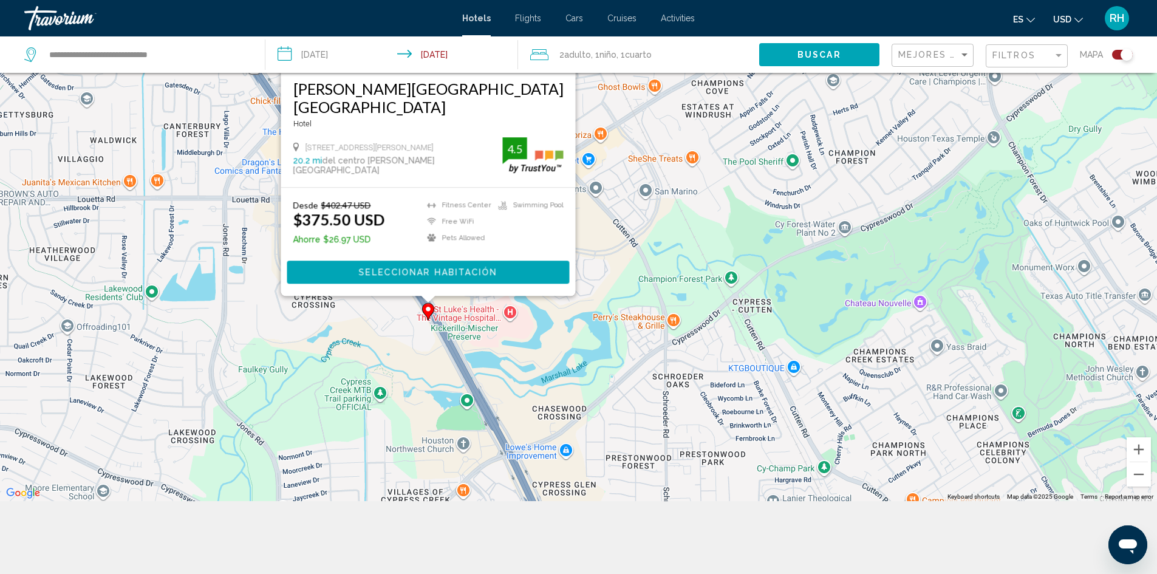
click at [374, 272] on span "Seleccionar habitación" at bounding box center [427, 273] width 139 height 10
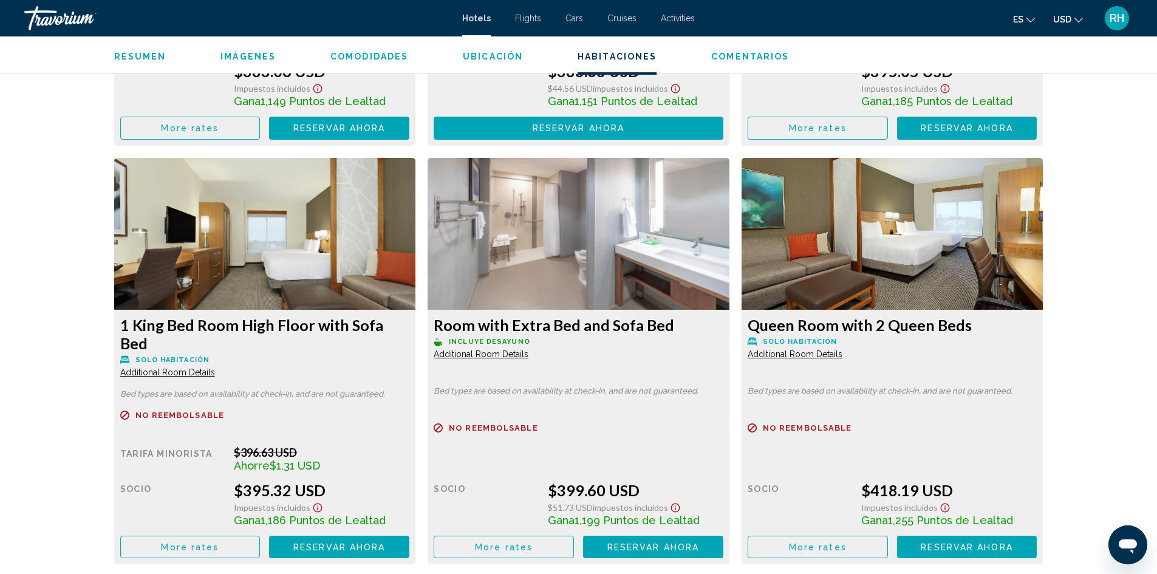
scroll to position [2413, 0]
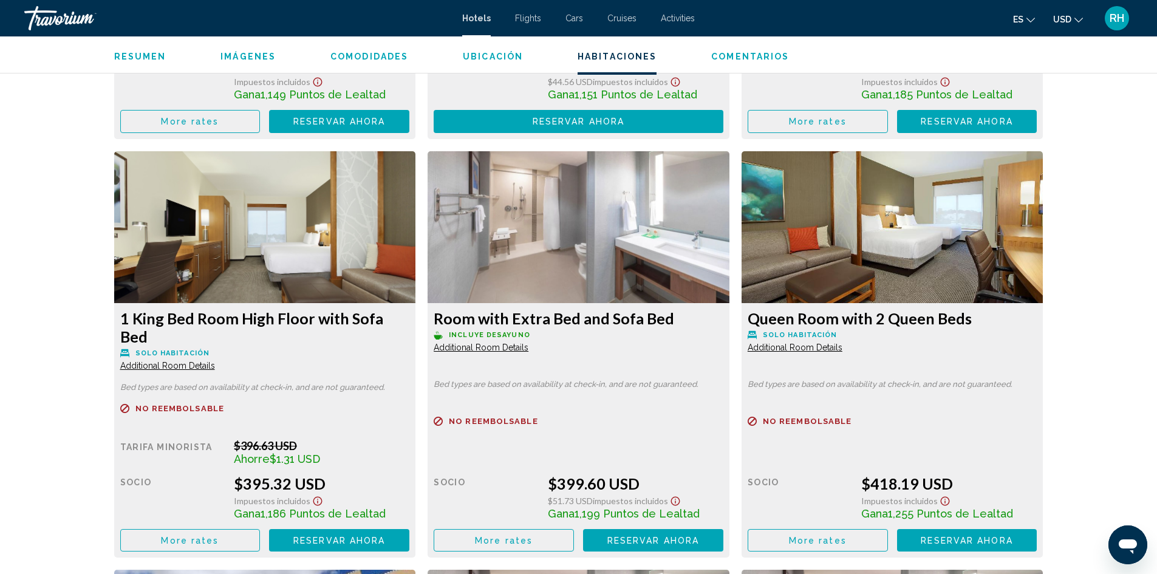
drag, startPoint x: 655, startPoint y: 225, endPoint x: 423, endPoint y: 316, distance: 249.6
click at [423, 316] on div "Room with Extra Bed and Sofa Bed Incluye desayuno Additional Room Details Bed t…" at bounding box center [579, 354] width 314 height 406
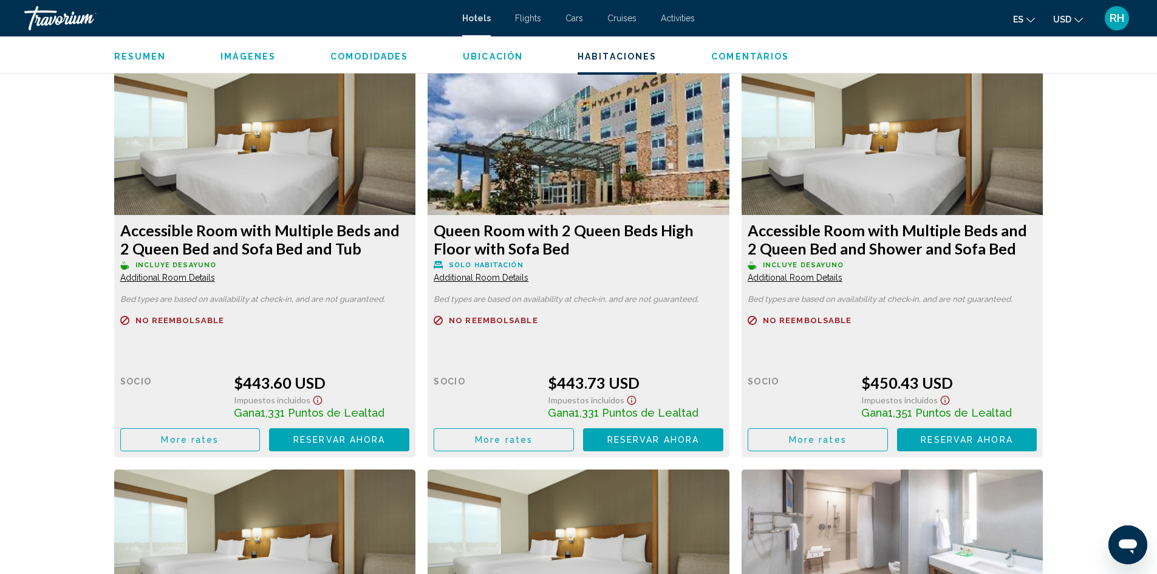
scroll to position [3325, 0]
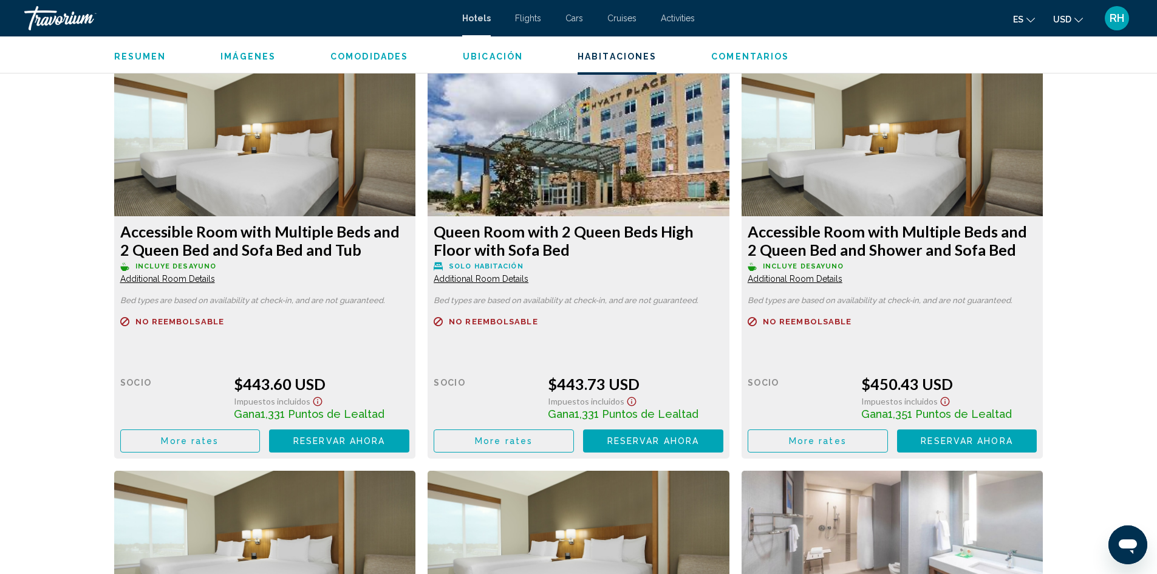
drag, startPoint x: 269, startPoint y: 320, endPoint x: 18, endPoint y: 140, distance: 308.2
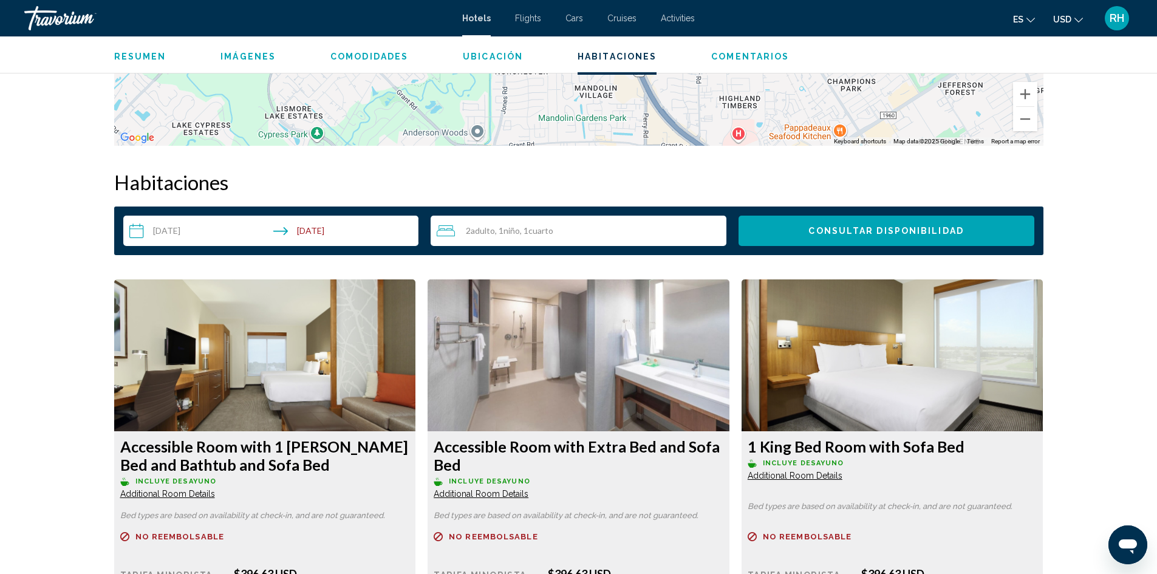
scroll to position [1199, 0]
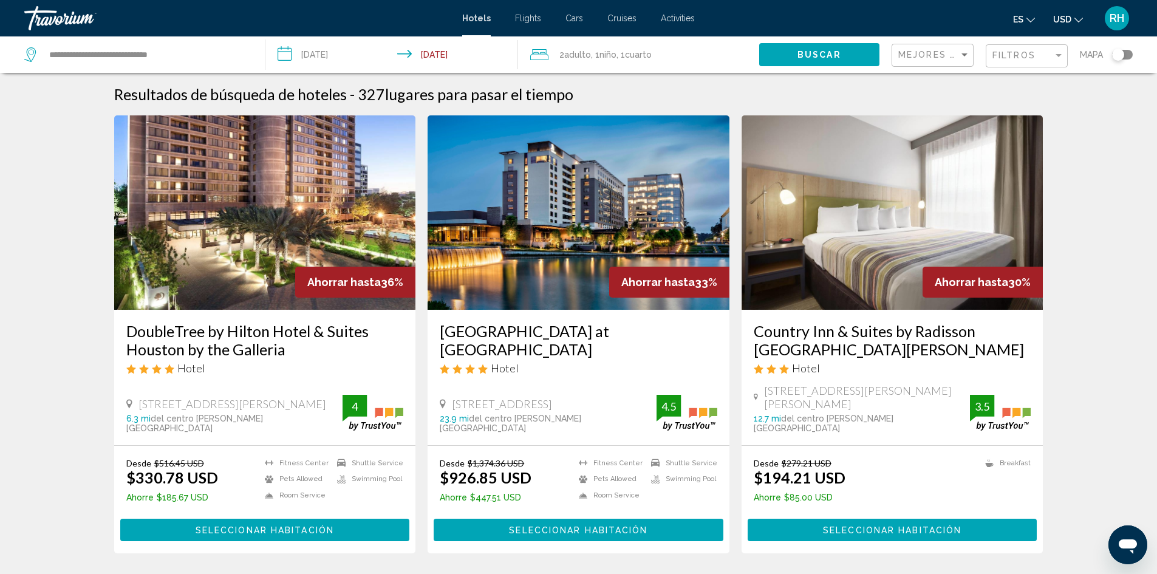
click at [1124, 56] on div "Toggle map" at bounding box center [1122, 55] width 21 height 10
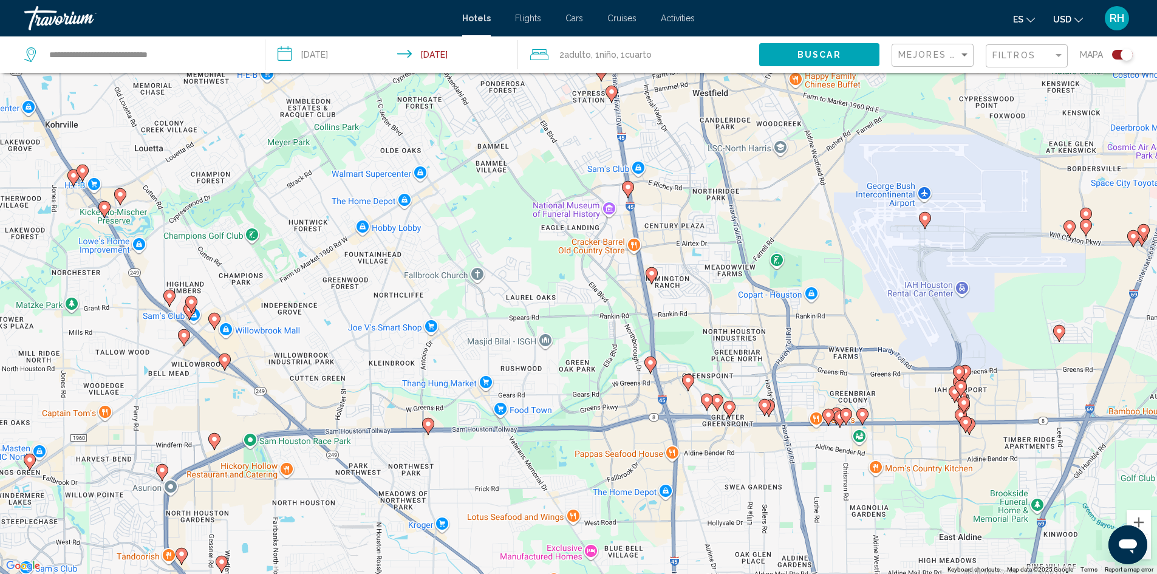
click at [650, 361] on image "Main content" at bounding box center [650, 362] width 7 height 7
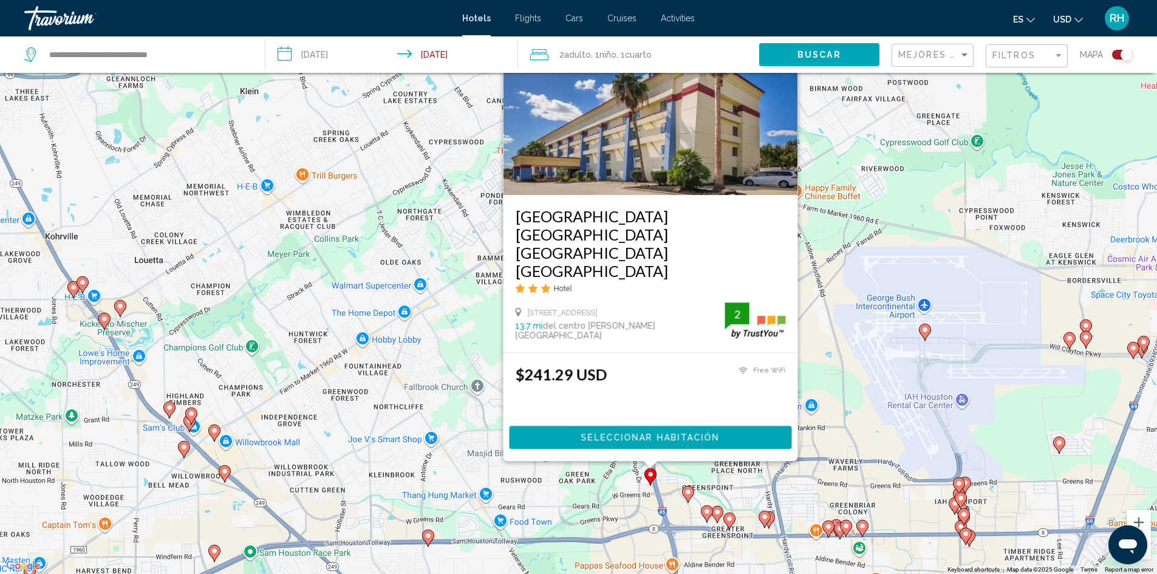
click at [692, 497] on icon "Main content" at bounding box center [688, 493] width 12 height 17
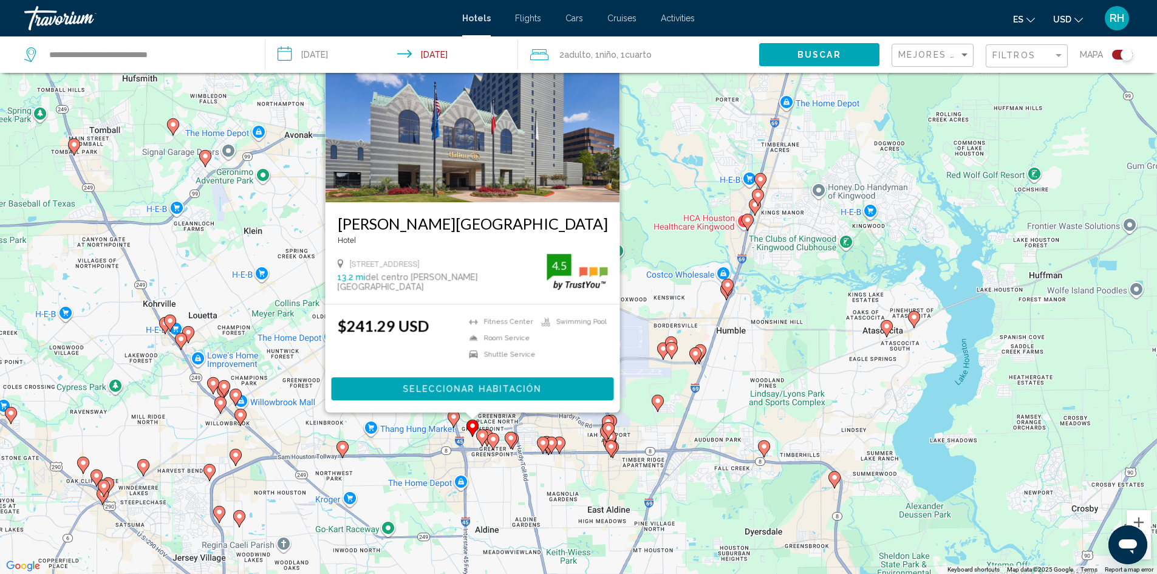
click at [341, 443] on icon "Main content" at bounding box center [342, 449] width 11 height 16
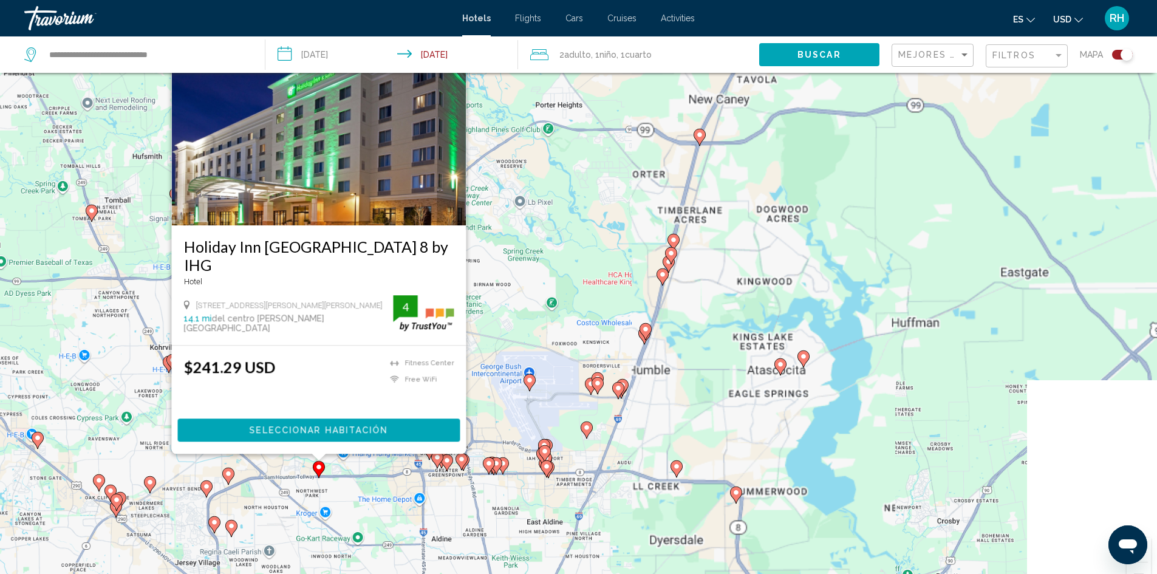
scroll to position [121, 0]
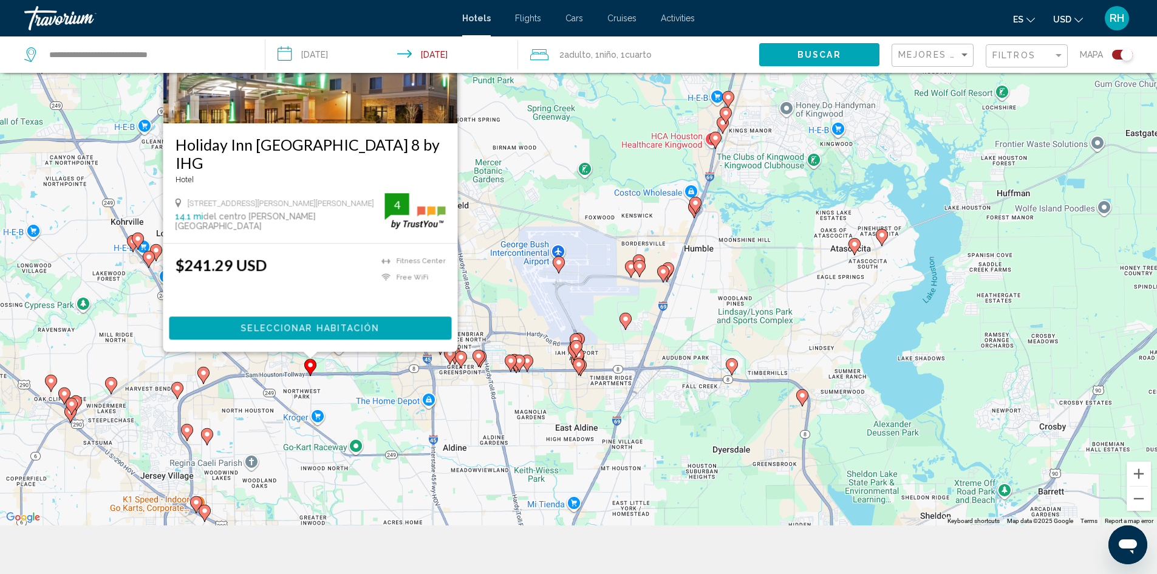
drag, startPoint x: 131, startPoint y: 227, endPoint x: 87, endPoint y: 351, distance: 131.2
click at [87, 351] on div "To activate drag with keyboard, press Alt + Enter. Once in keyboard drag state,…" at bounding box center [578, 238] width 1157 height 574
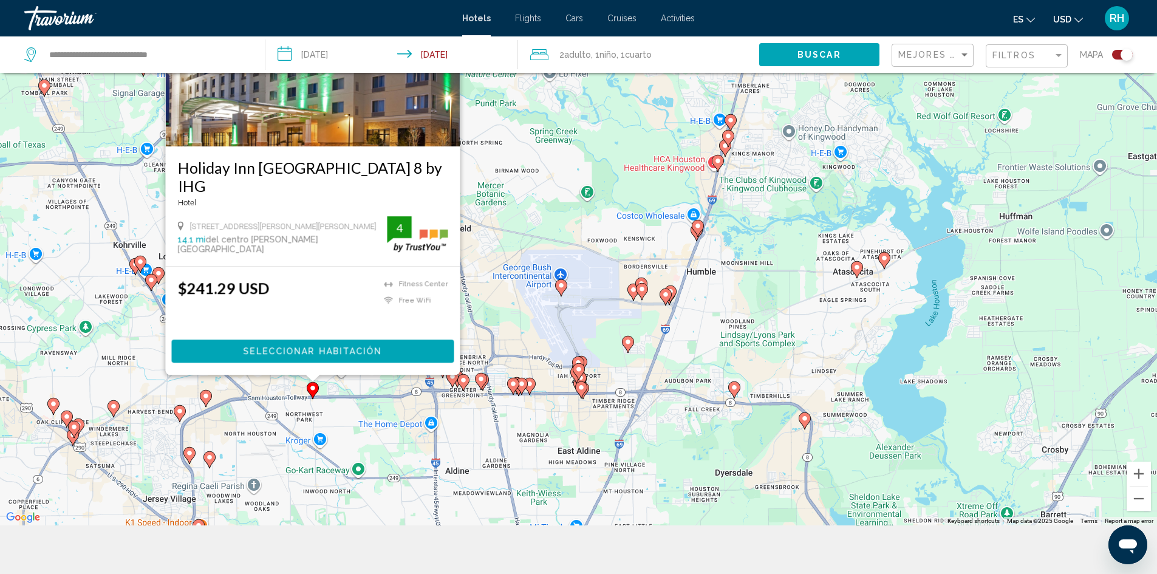
click at [103, 254] on div "To activate drag with keyboard, press Alt + Enter. Once in keyboard drag state,…" at bounding box center [578, 238] width 1157 height 574
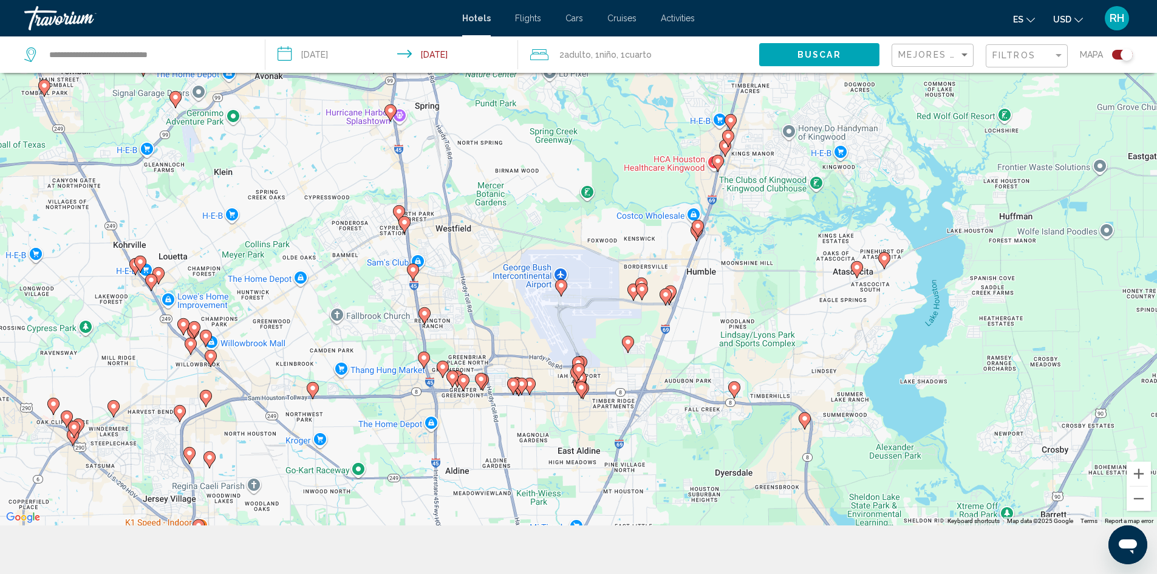
click at [143, 265] on image "Main content" at bounding box center [140, 261] width 7 height 7
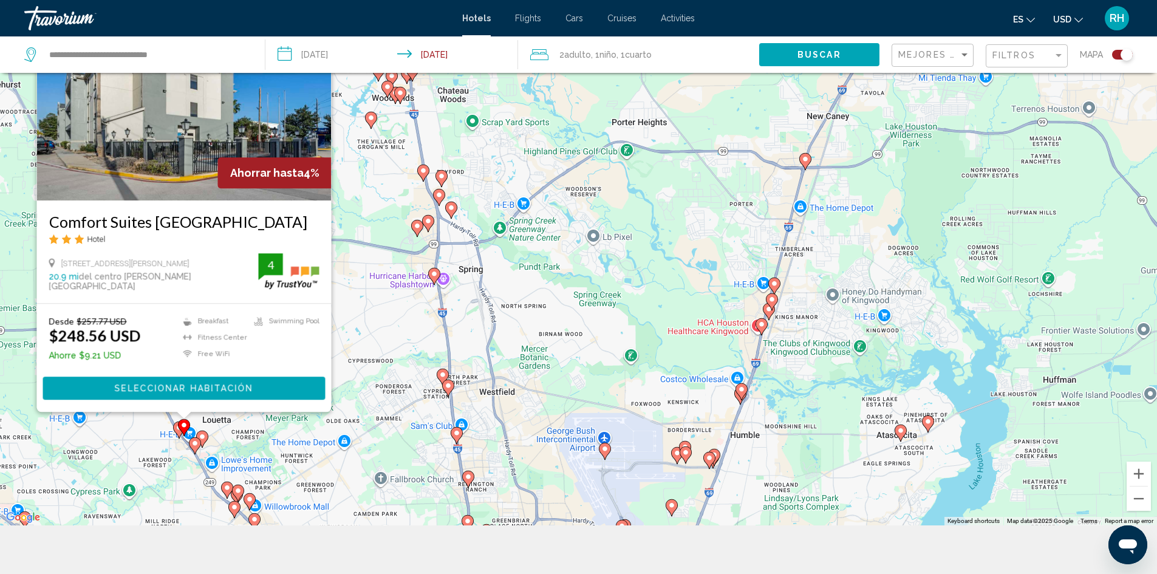
click at [202, 442] on icon "Main content" at bounding box center [201, 439] width 11 height 16
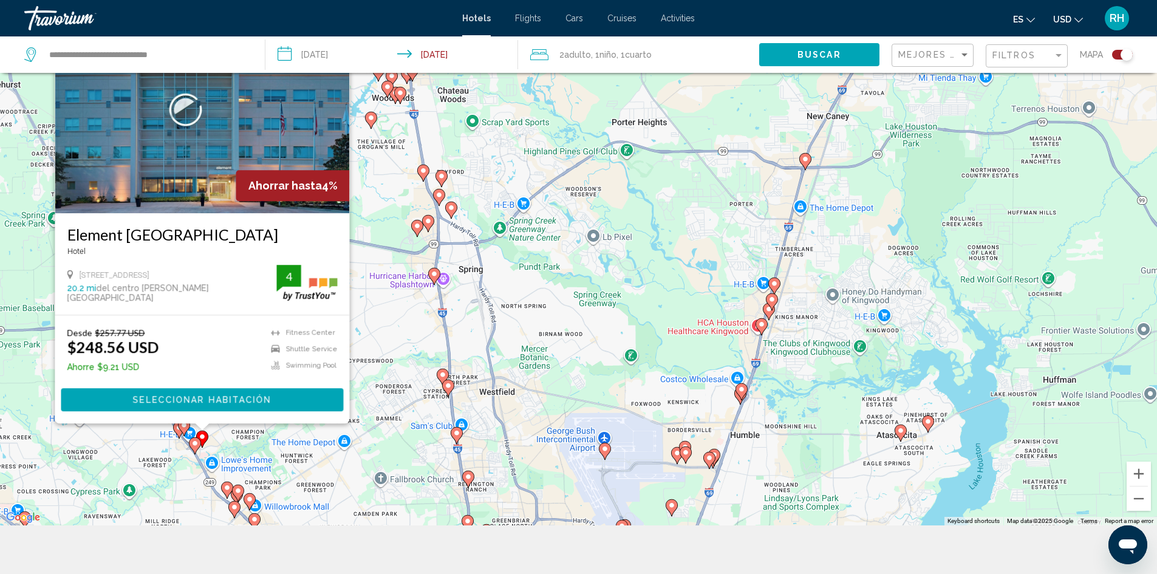
click at [196, 449] on icon "Main content" at bounding box center [194, 445] width 11 height 16
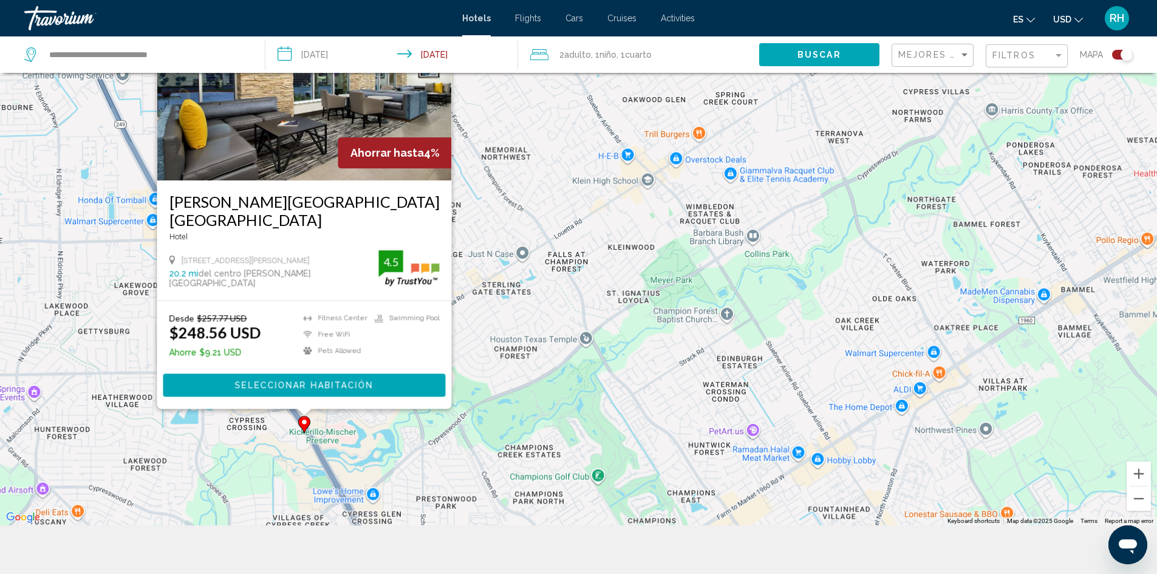
drag, startPoint x: 179, startPoint y: 442, endPoint x: 181, endPoint y: 454, distance: 12.9
click at [181, 454] on div "To activate drag with keyboard, press Alt + Enter. Once in keyboard drag state,…" at bounding box center [578, 238] width 1157 height 574
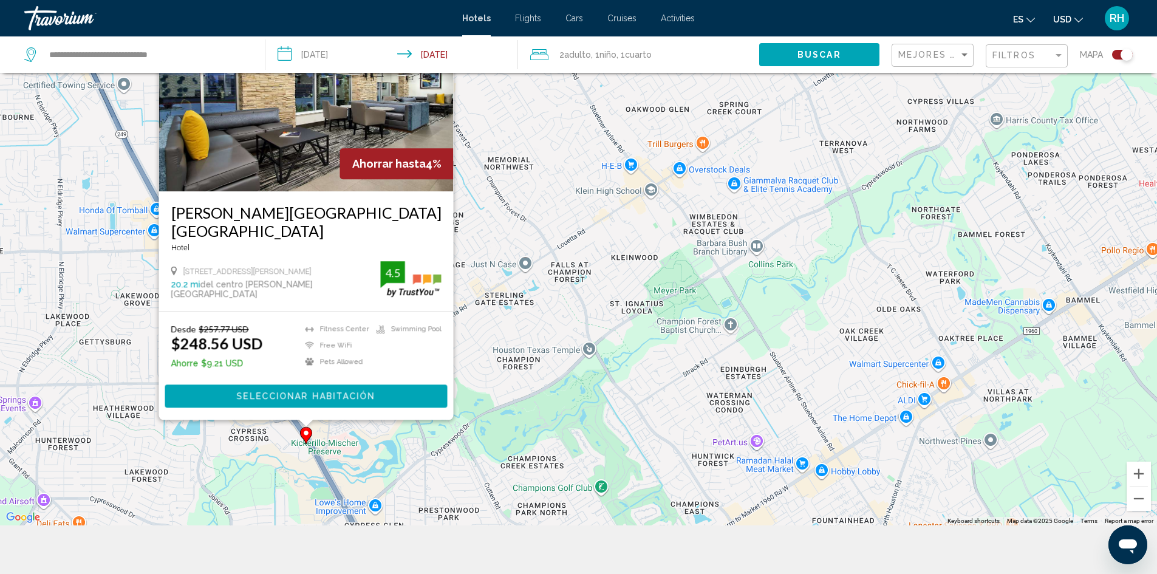
click at [82, 371] on div "To activate drag with keyboard, press Alt + Enter. Once in keyboard drag state,…" at bounding box center [578, 238] width 1157 height 574
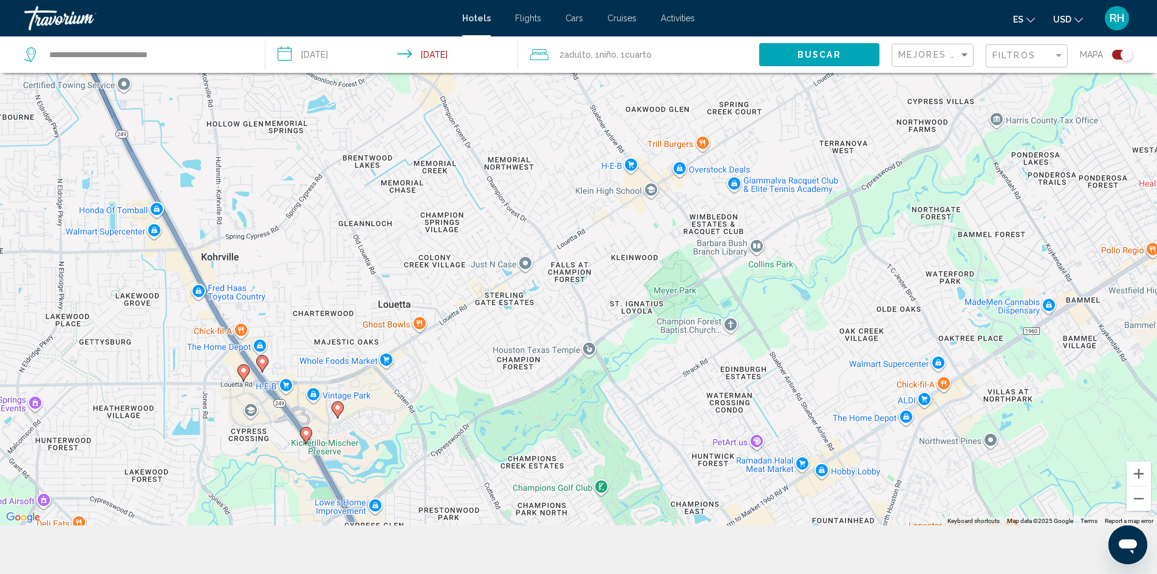
click at [238, 376] on gmp-advanced-marker "Main content" at bounding box center [244, 373] width 12 height 18
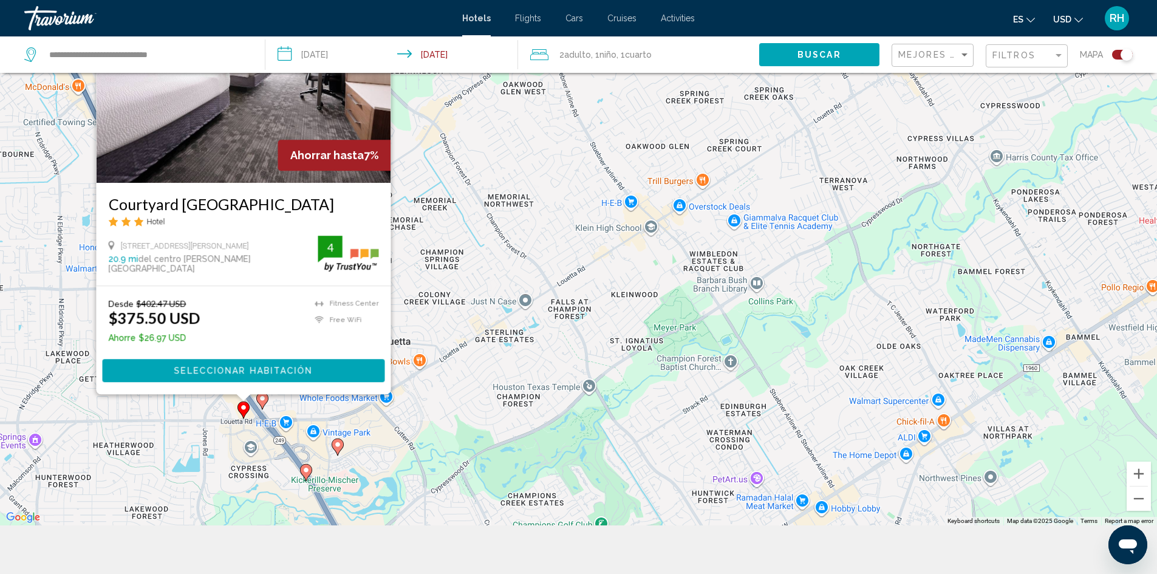
scroll to position [0, 0]
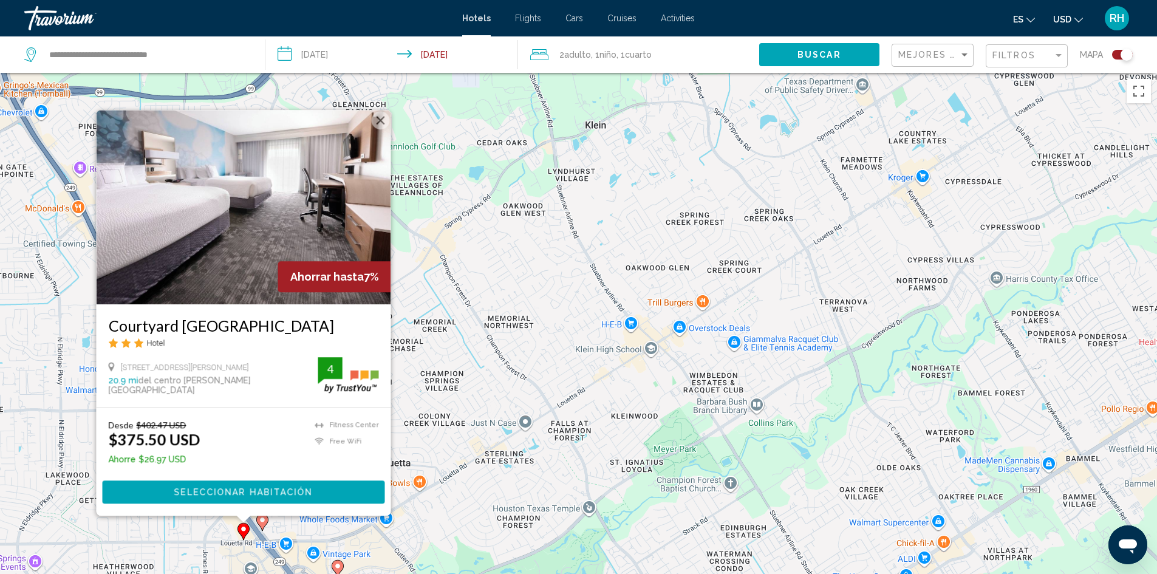
click at [205, 267] on img "Main content" at bounding box center [243, 207] width 295 height 194
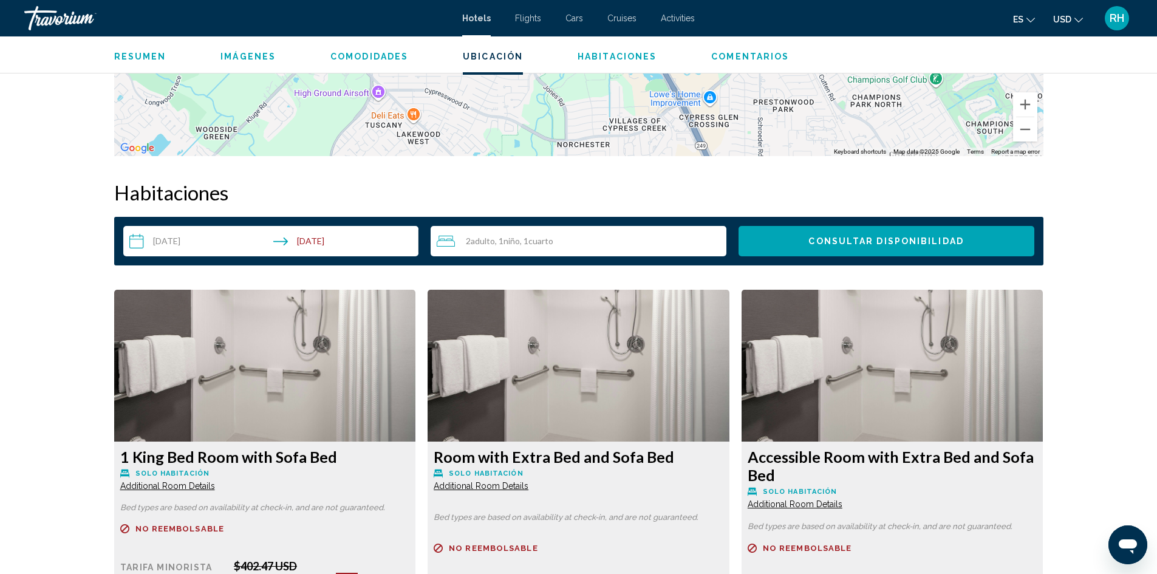
scroll to position [1397, 0]
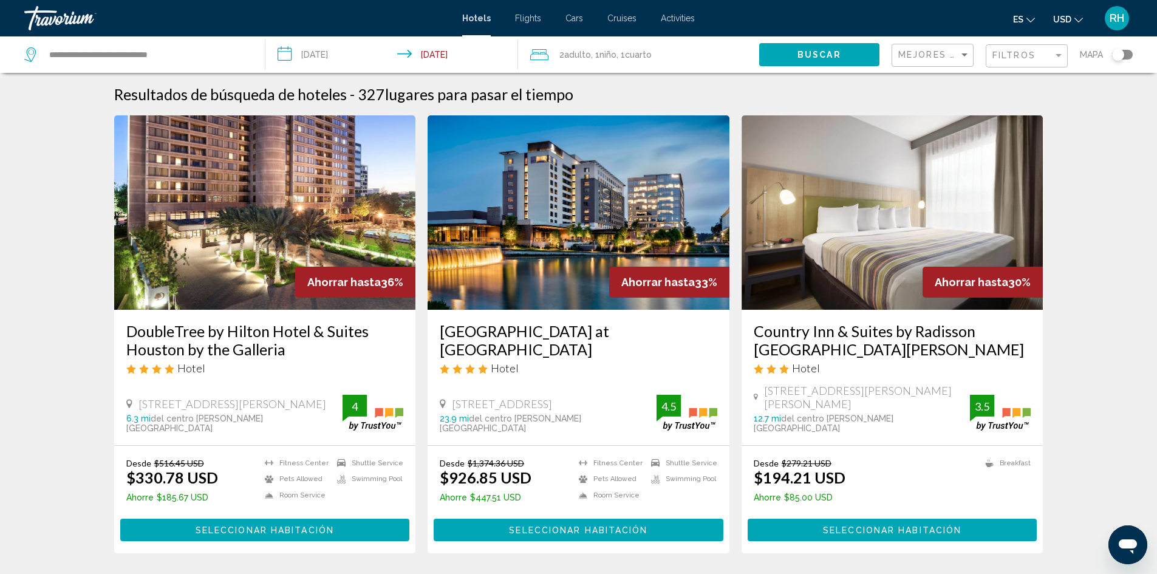
click at [1127, 54] on div "Toggle map" at bounding box center [1122, 55] width 21 height 10
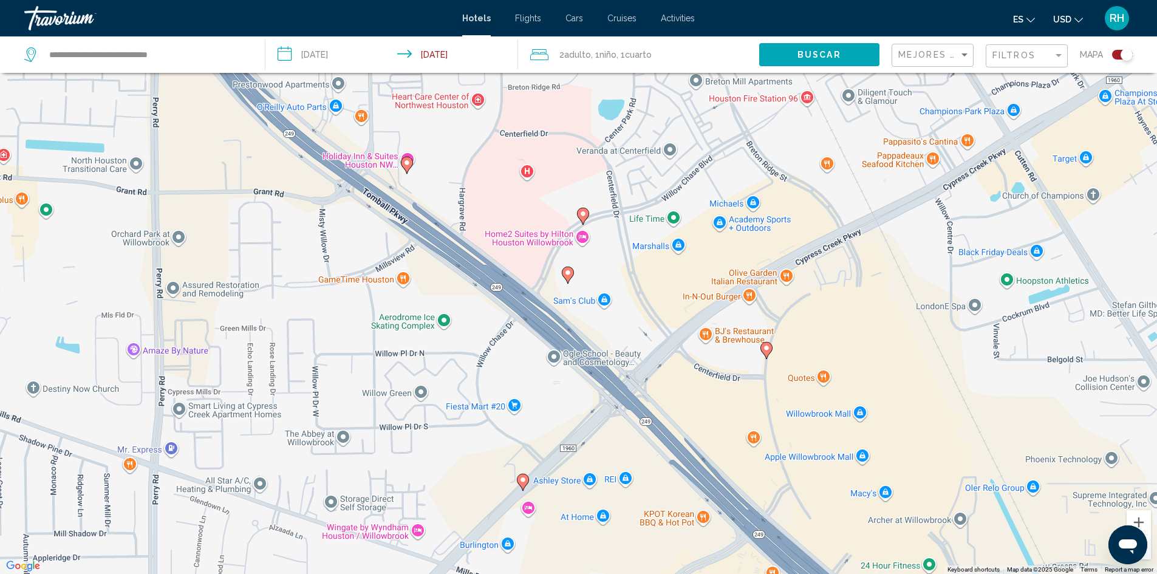
drag, startPoint x: 490, startPoint y: 400, endPoint x: 319, endPoint y: 194, distance: 267.4
click at [319, 194] on div "To activate drag with keyboard, press Alt + Enter. Once in keyboard drag state,…" at bounding box center [578, 287] width 1157 height 574
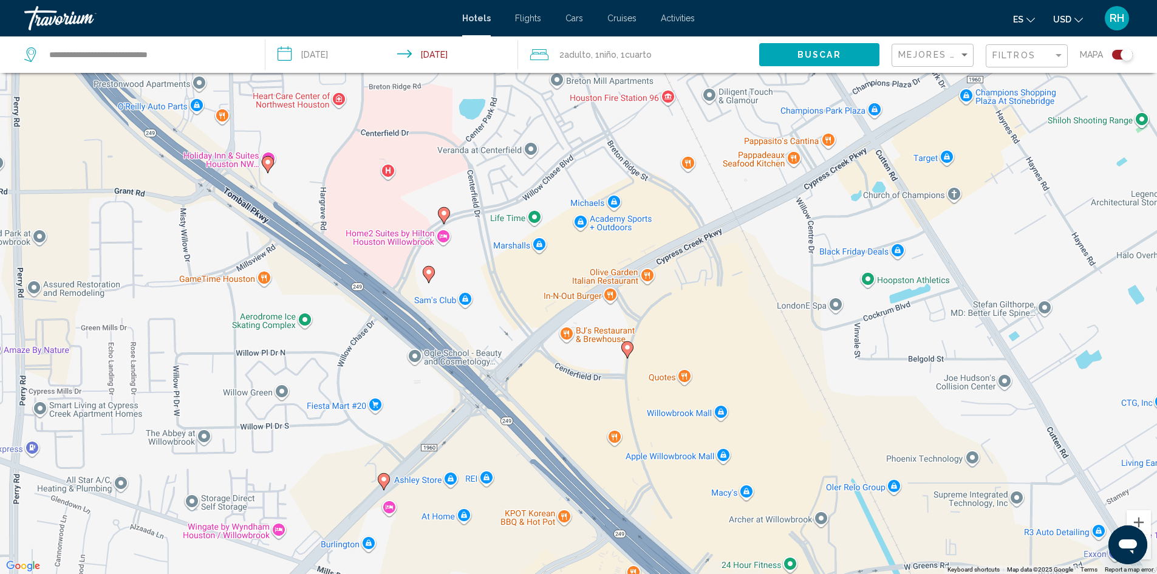
drag, startPoint x: 470, startPoint y: 267, endPoint x: 414, endPoint y: 306, distance: 68.1
click at [414, 306] on div "To activate drag with keyboard, press Alt + Enter. Once in keyboard drag state,…" at bounding box center [578, 287] width 1157 height 574
click at [445, 221] on icon "Main content" at bounding box center [443, 216] width 11 height 16
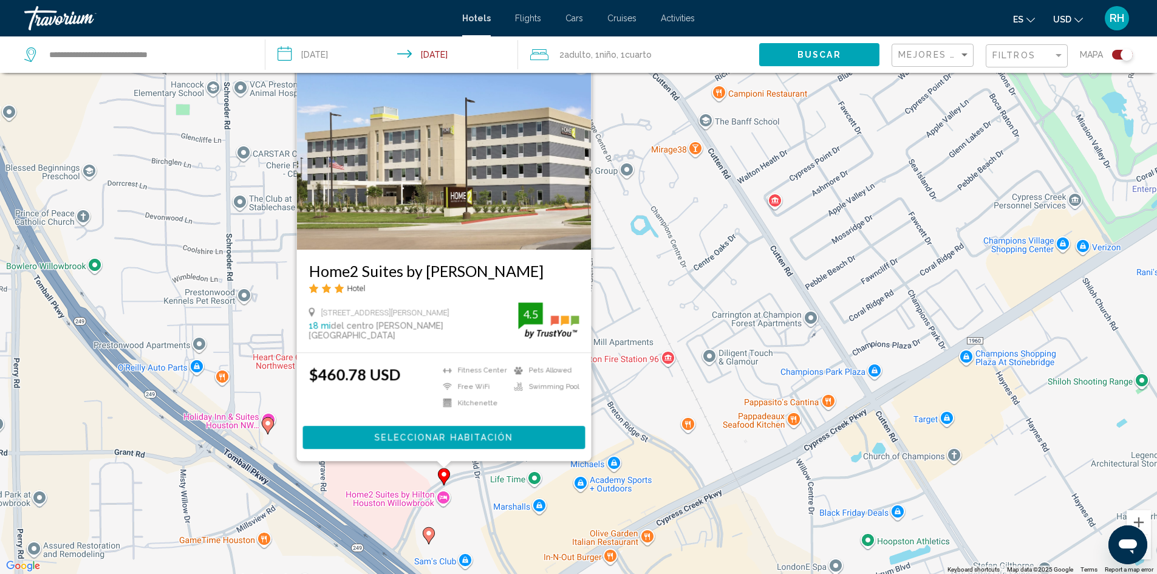
click at [271, 433] on gmp-advanced-marker "Main content" at bounding box center [268, 426] width 12 height 18
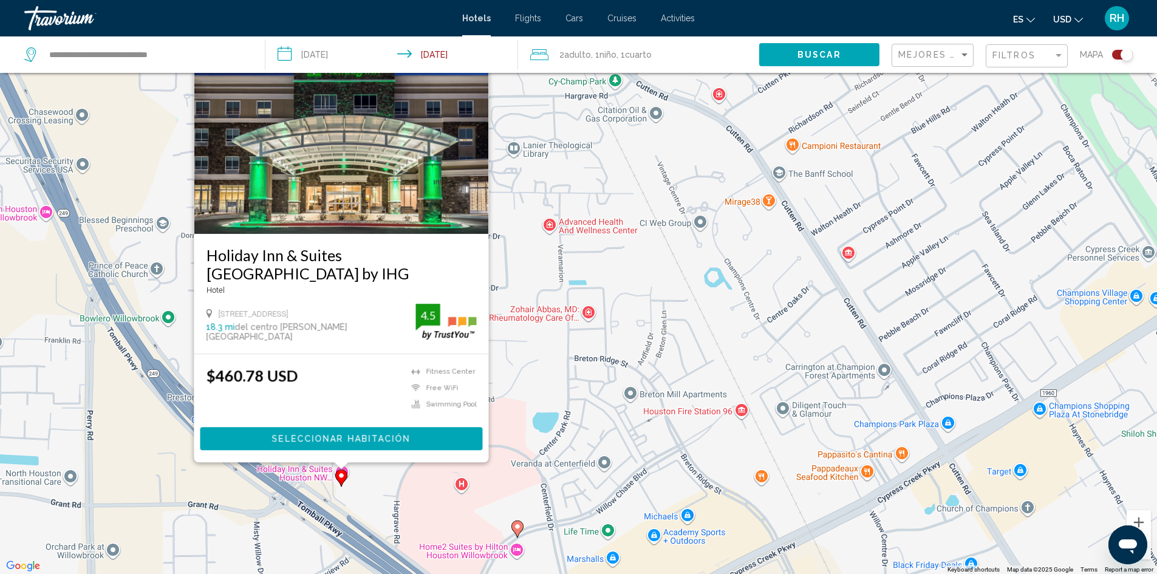
click at [514, 533] on gmp-advanced-marker "Main content" at bounding box center [517, 529] width 12 height 18
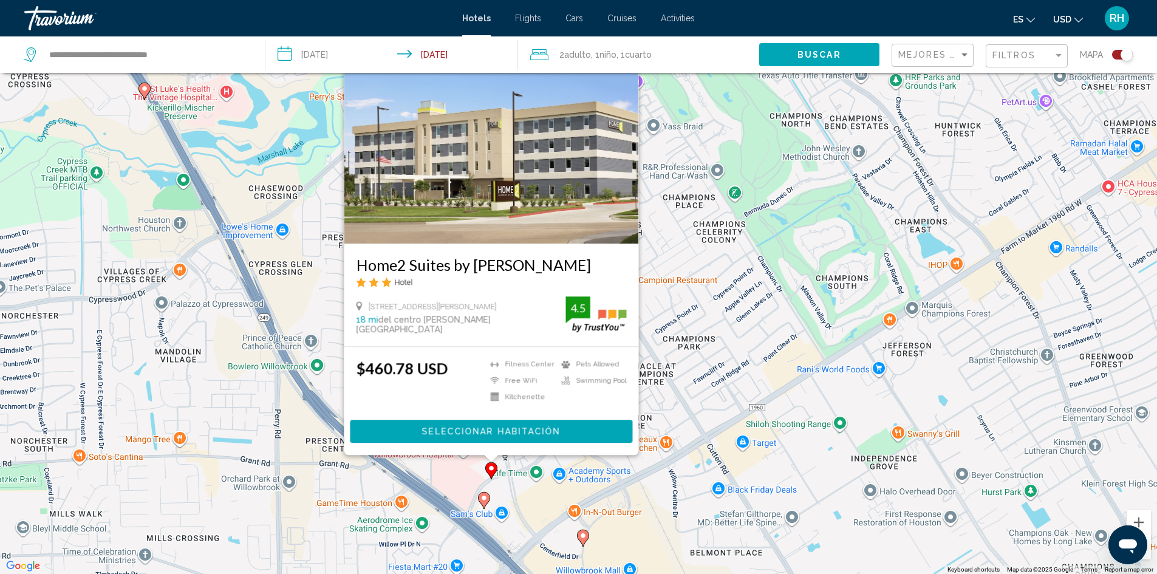
drag, startPoint x: 501, startPoint y: 547, endPoint x: 482, endPoint y: 442, distance: 106.2
click at [482, 442] on div "To activate drag with keyboard, press Alt + Enter. Once in keyboard drag state,…" at bounding box center [578, 287] width 1157 height 574
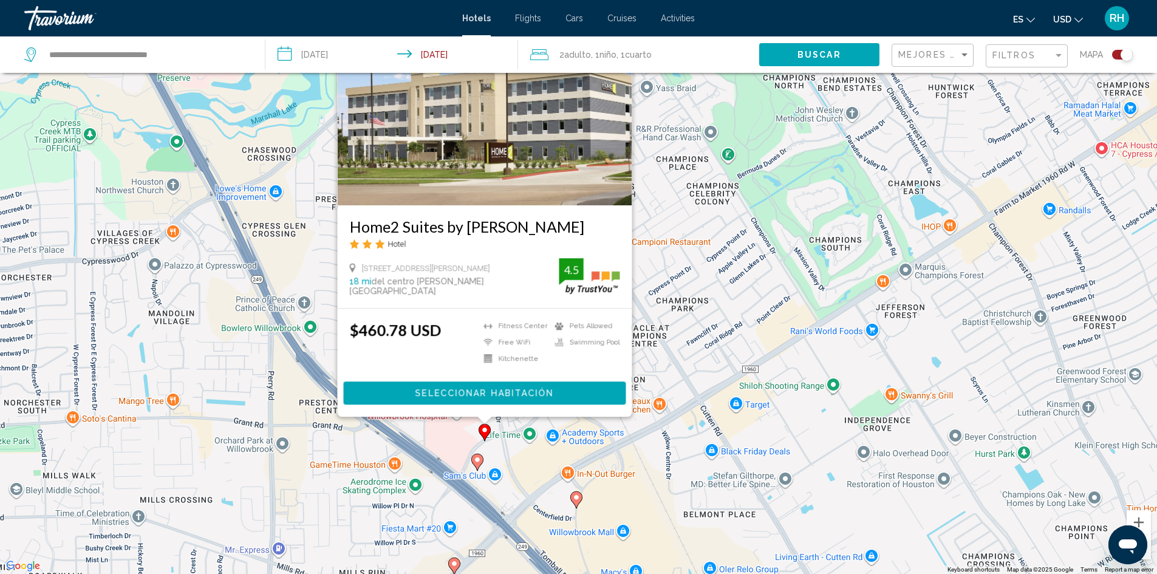
click at [476, 466] on icon "Main content" at bounding box center [476, 462] width 11 height 16
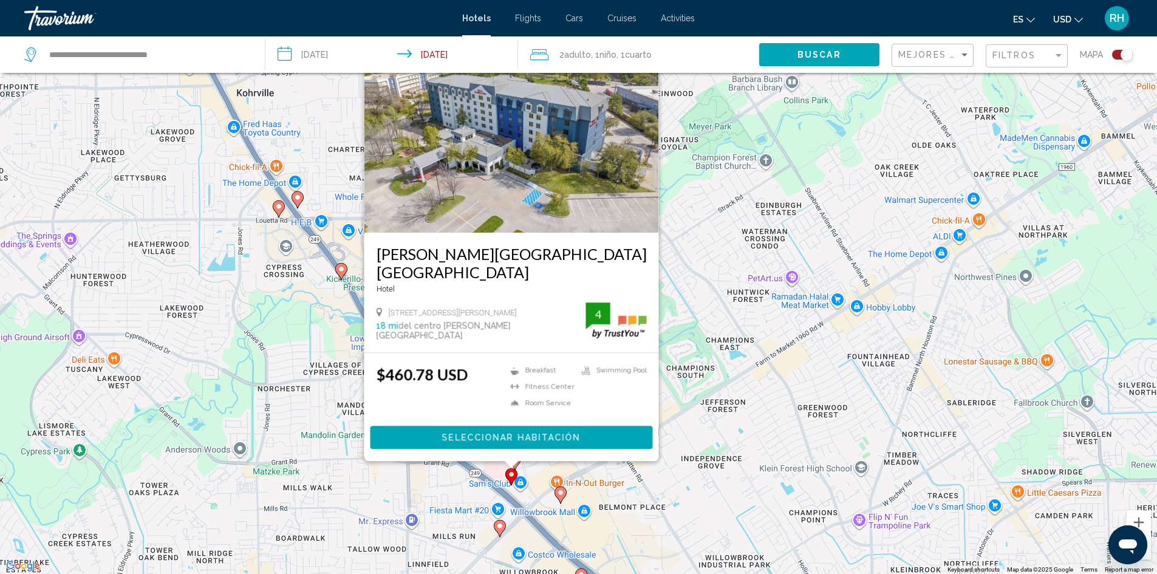
click at [546, 487] on div "To activate drag with keyboard, press Alt + Enter. Once in keyboard drag state,…" at bounding box center [578, 287] width 1157 height 574
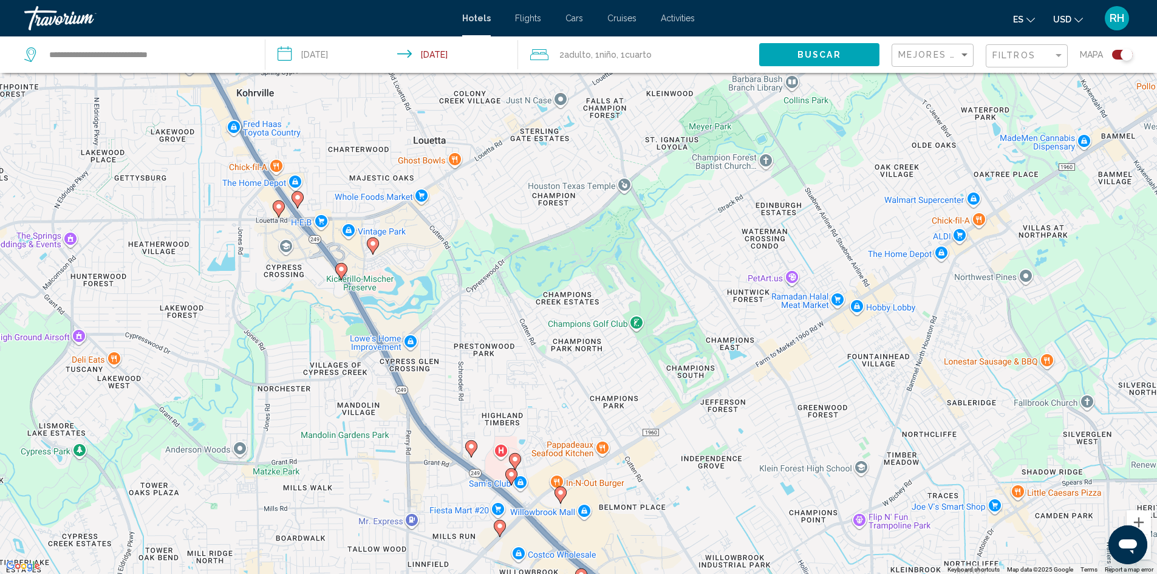
click at [559, 499] on icon "Main content" at bounding box center [560, 495] width 11 height 16
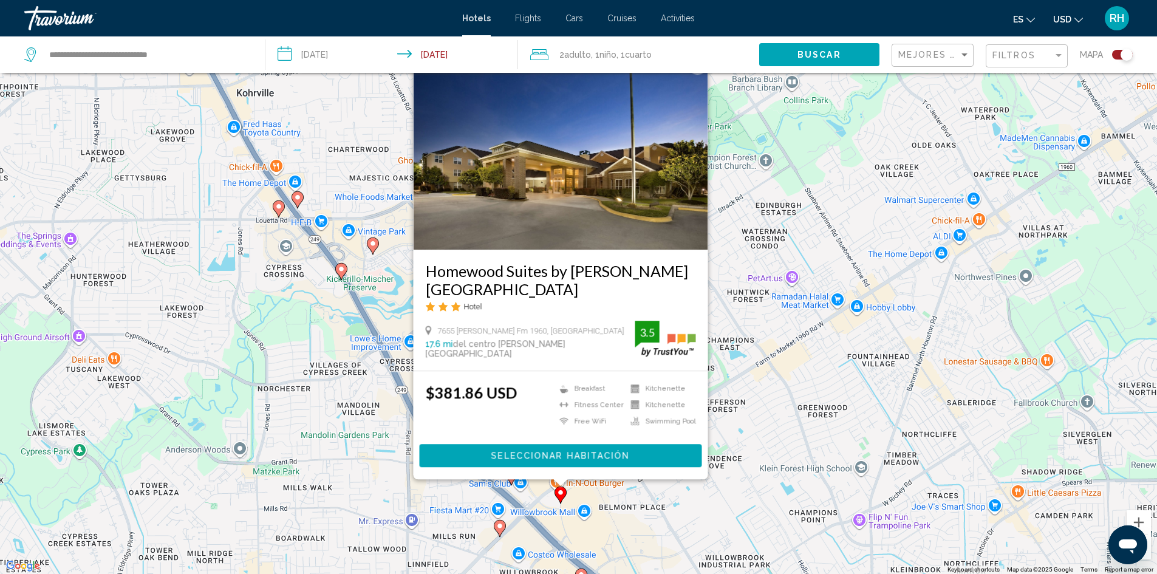
click at [501, 529] on image "Main content" at bounding box center [499, 525] width 7 height 7
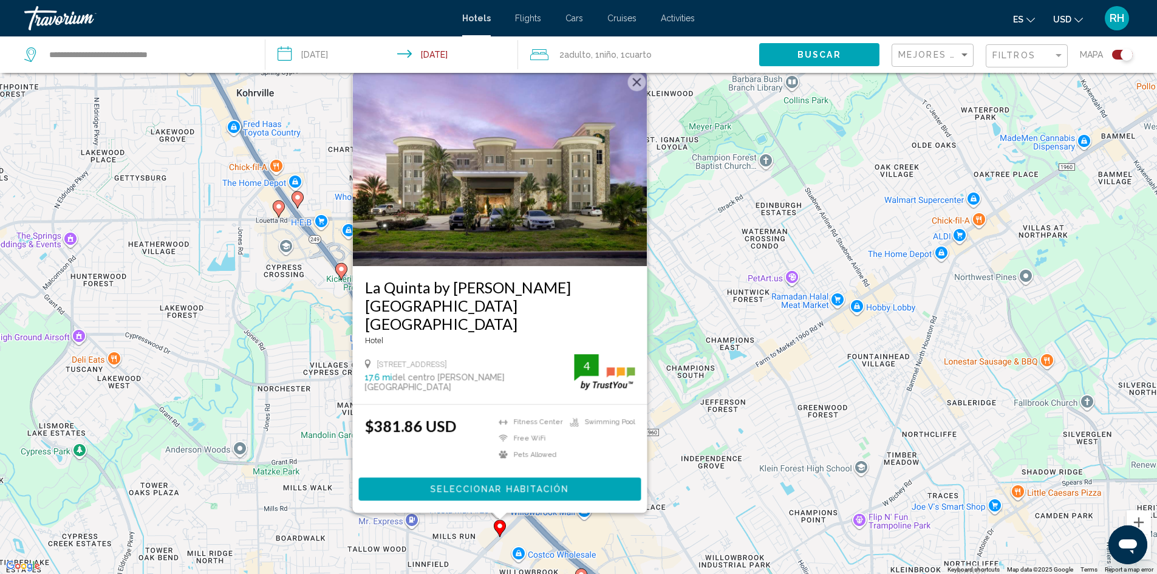
click at [685, 442] on div "To activate drag with keyboard, press Alt + Enter. Once in keyboard drag state,…" at bounding box center [578, 287] width 1157 height 574
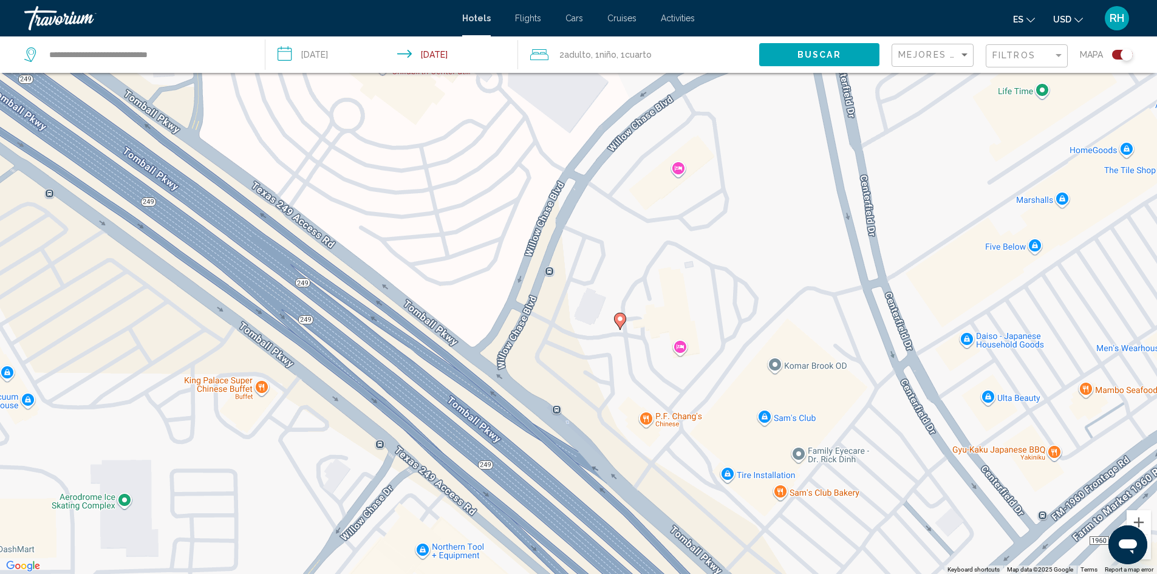
drag, startPoint x: 543, startPoint y: 231, endPoint x: 470, endPoint y: 575, distance: 351.5
click at [470, 501] on html "**********" at bounding box center [578, 214] width 1157 height 574
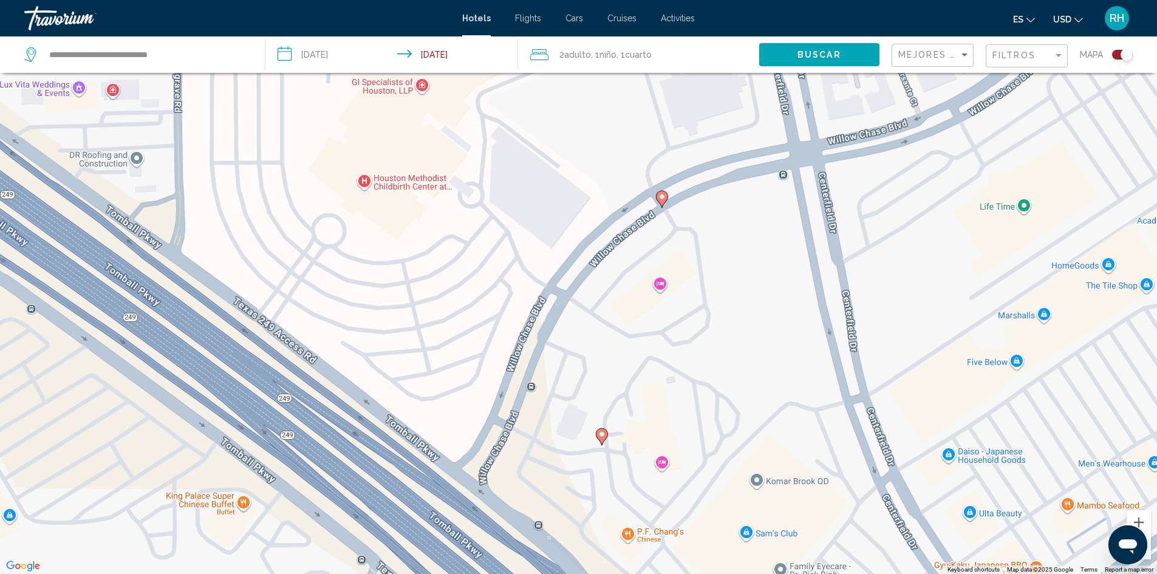
drag, startPoint x: 626, startPoint y: 397, endPoint x: 612, endPoint y: 454, distance: 58.8
click at [612, 454] on div "To activate drag with keyboard, press Alt + Enter. Once in keyboard drag state,…" at bounding box center [578, 287] width 1157 height 574
click at [610, 439] on div "To activate drag with keyboard, press Alt + Enter. Once in keyboard drag state,…" at bounding box center [578, 287] width 1157 height 574
click at [606, 439] on icon "Main content" at bounding box center [602, 436] width 12 height 17
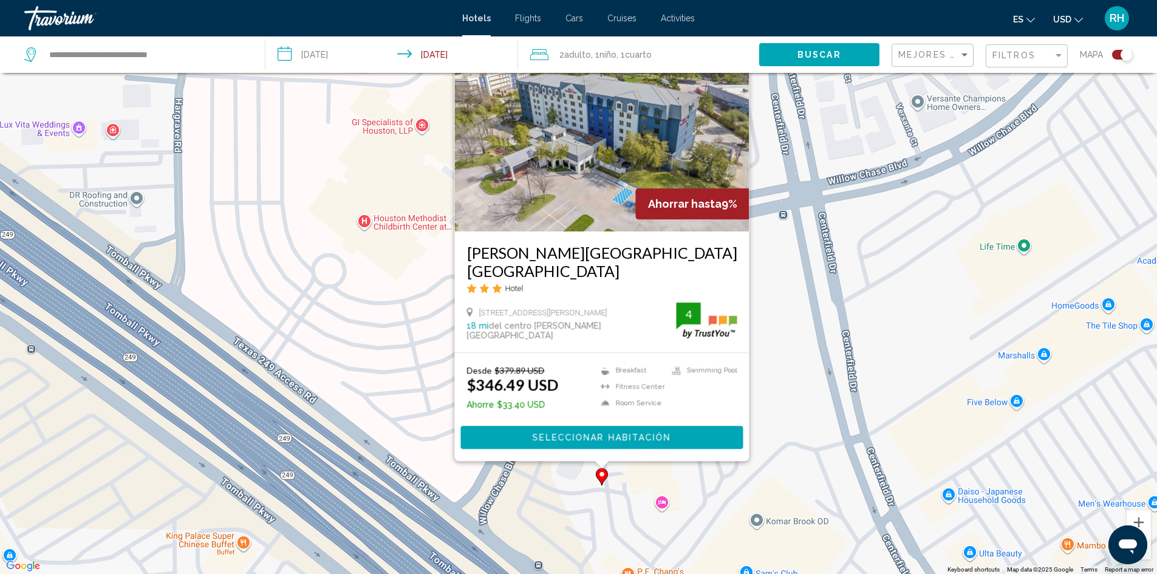
click at [842, 402] on div "To activate drag with keyboard, press Alt + Enter. Once in keyboard drag state,…" at bounding box center [578, 287] width 1157 height 574
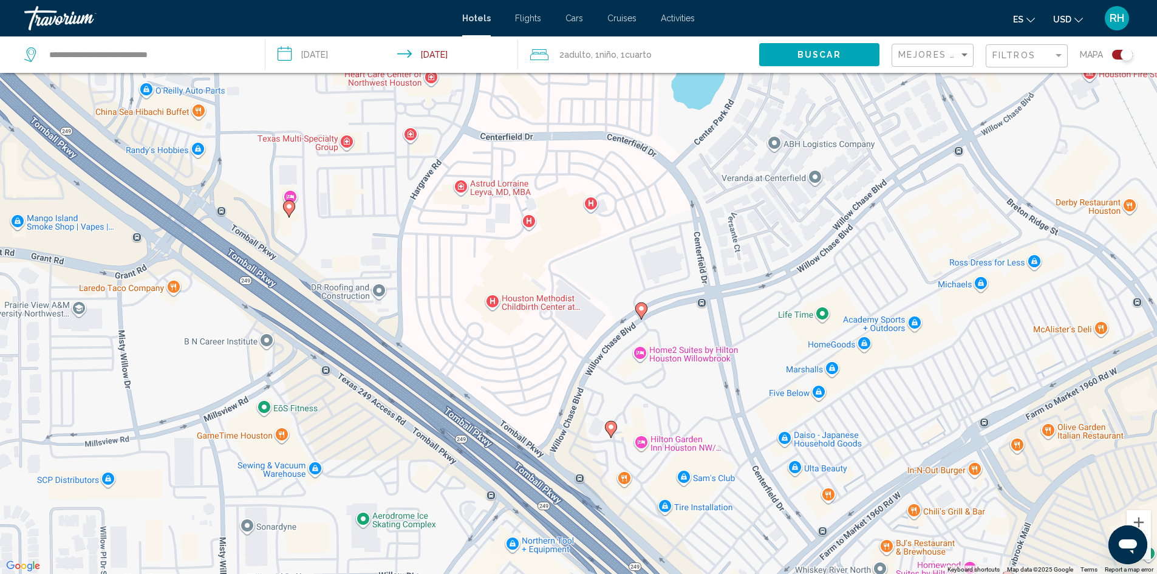
click at [646, 315] on gmp-advanced-marker "Main content" at bounding box center [641, 311] width 12 height 18
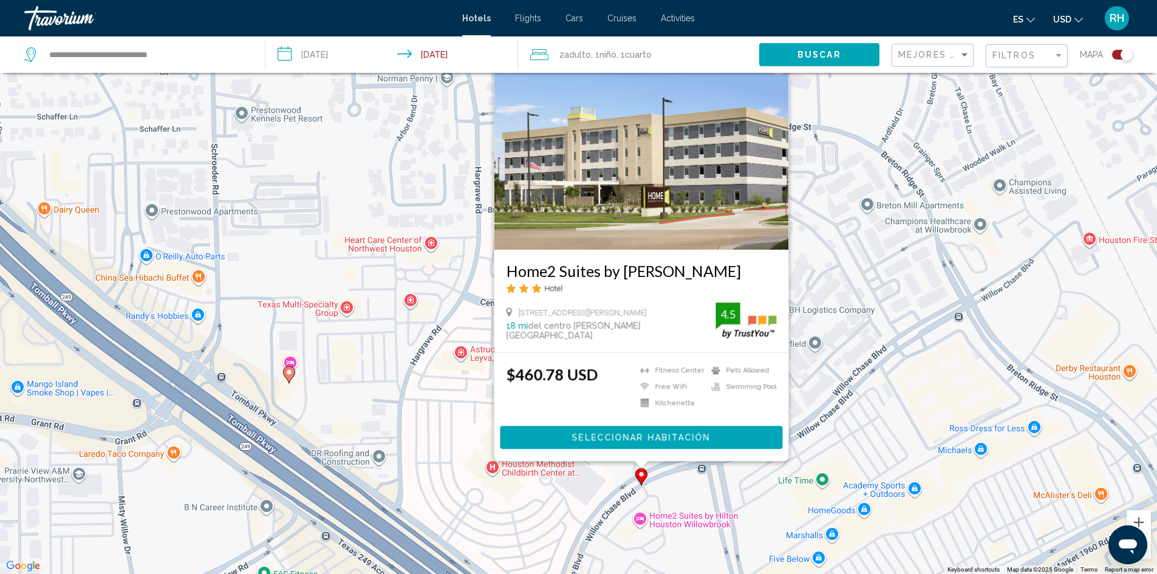
click at [652, 436] on span "Seleccionar habitación" at bounding box center [641, 438] width 139 height 10
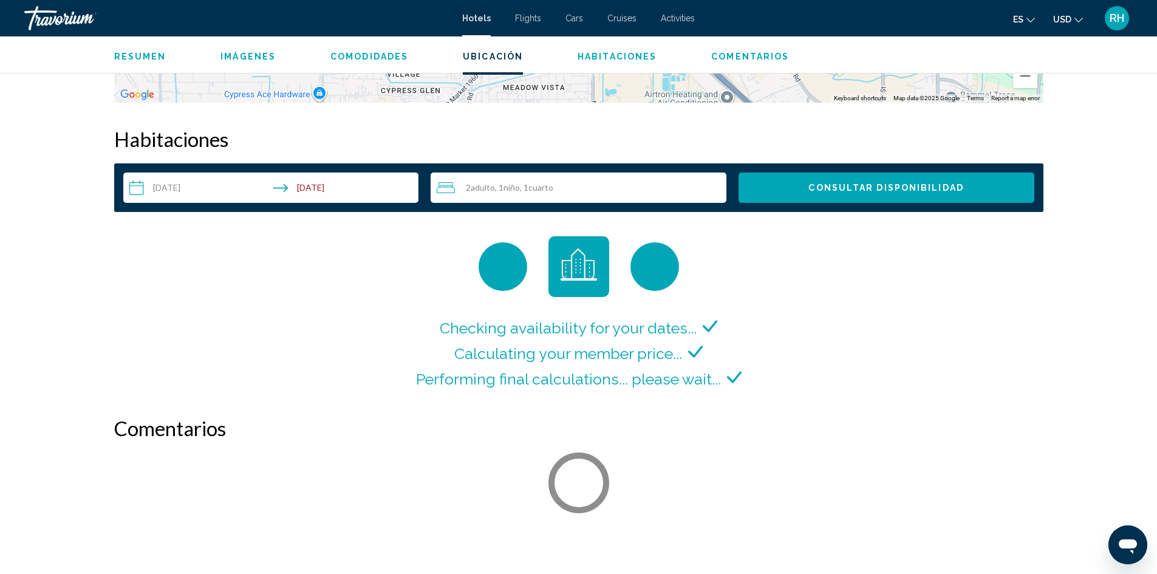
scroll to position [1490, 0]
